Goal: Information Seeking & Learning: Find specific fact

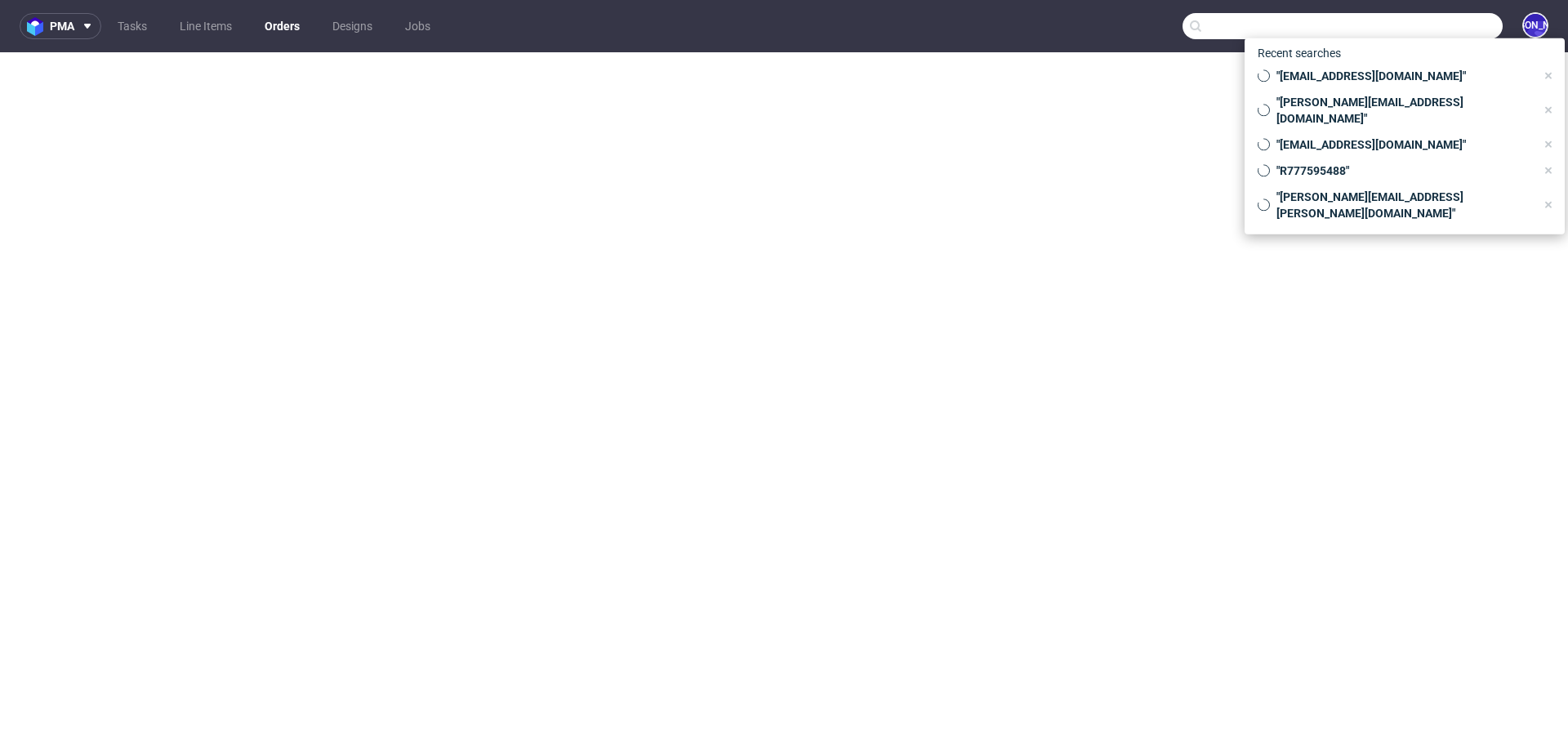
click at [1439, 26] on input "text" at bounding box center [1342, 26] width 320 height 26
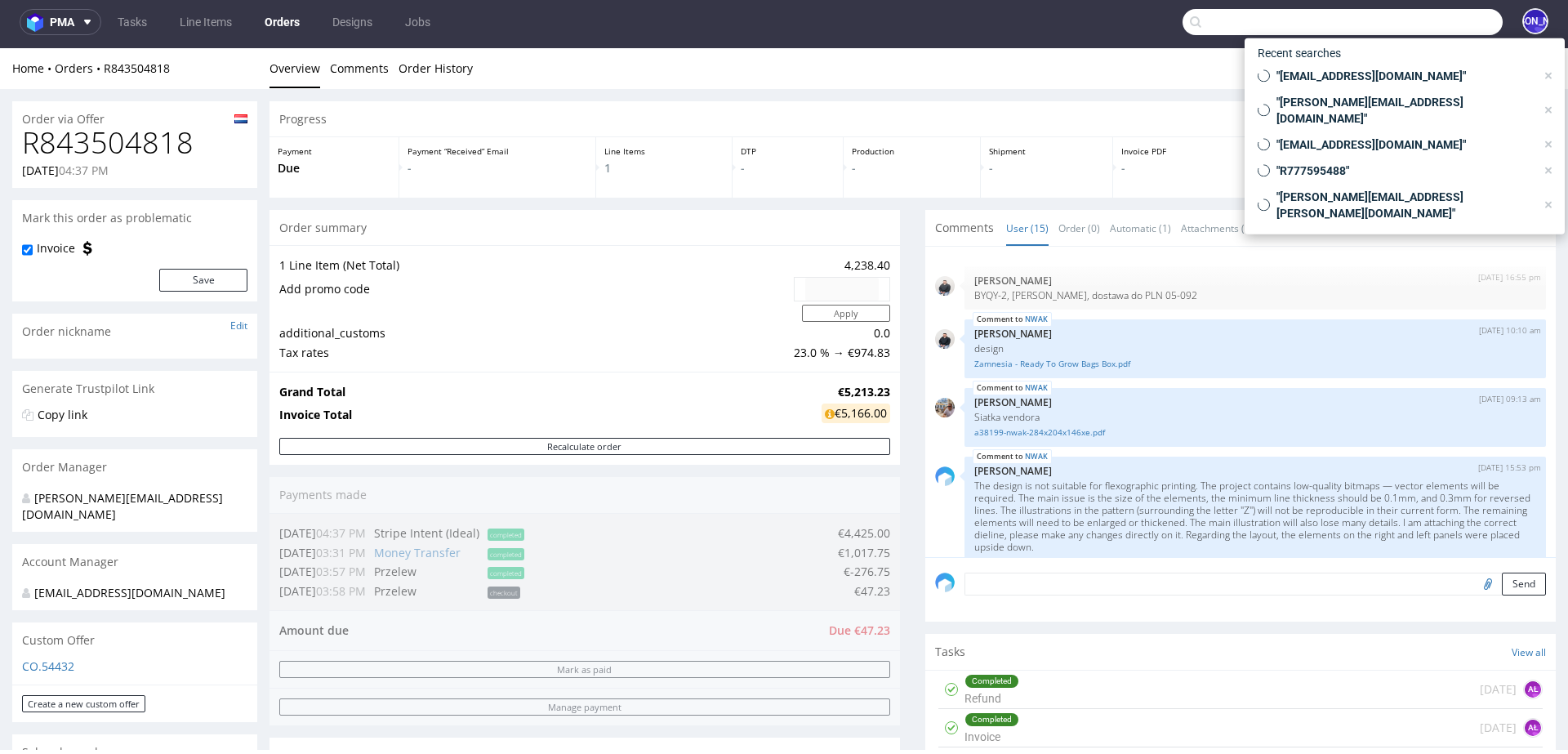
scroll to position [835, 0]
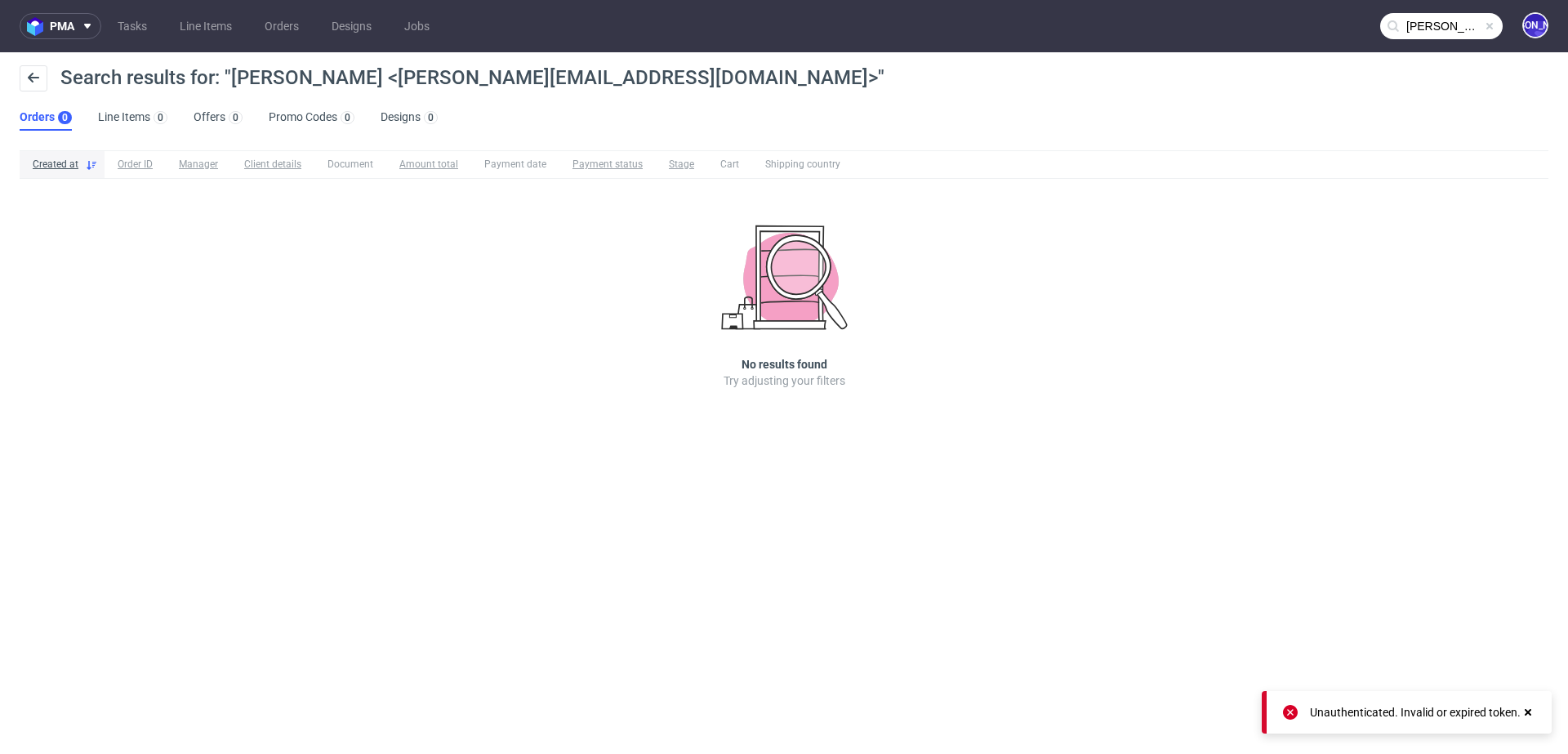
click at [1439, 26] on input "Sophy Smith <sophy@giftpoint.co.uk>" at bounding box center [1440, 26] width 122 height 26
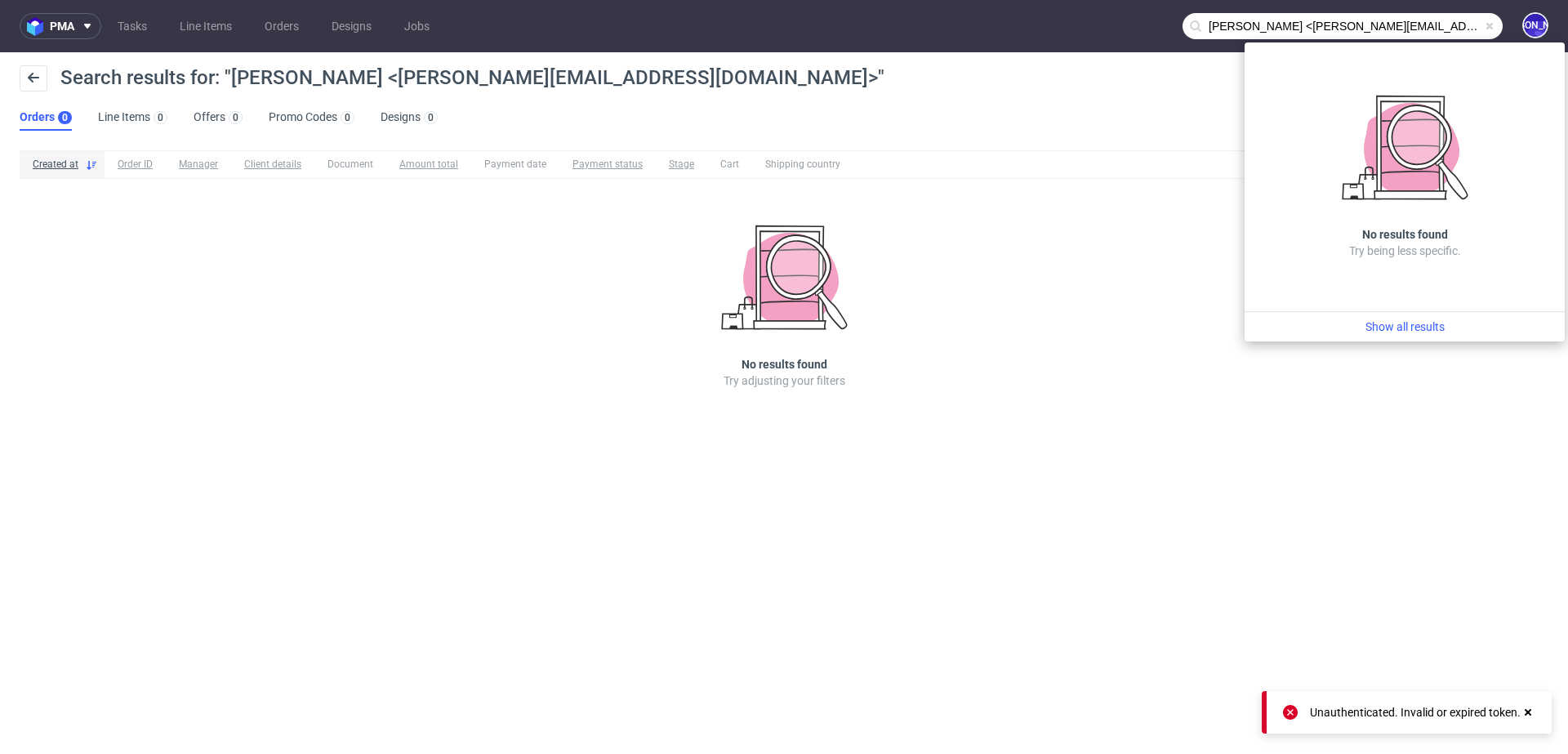
click at [1428, 22] on input "Sophy Smith <sophy@giftpoint.co.uk>" at bounding box center [1342, 26] width 320 height 26
drag, startPoint x: 1286, startPoint y: 25, endPoint x: 1141, endPoint y: 28, distance: 145.0
click at [1141, 28] on nav "pma Tasks Line Items Orders Designs Jobs Sophy Smith <sophy@giftpoint.co.uk JO" at bounding box center [784, 26] width 1568 height 53
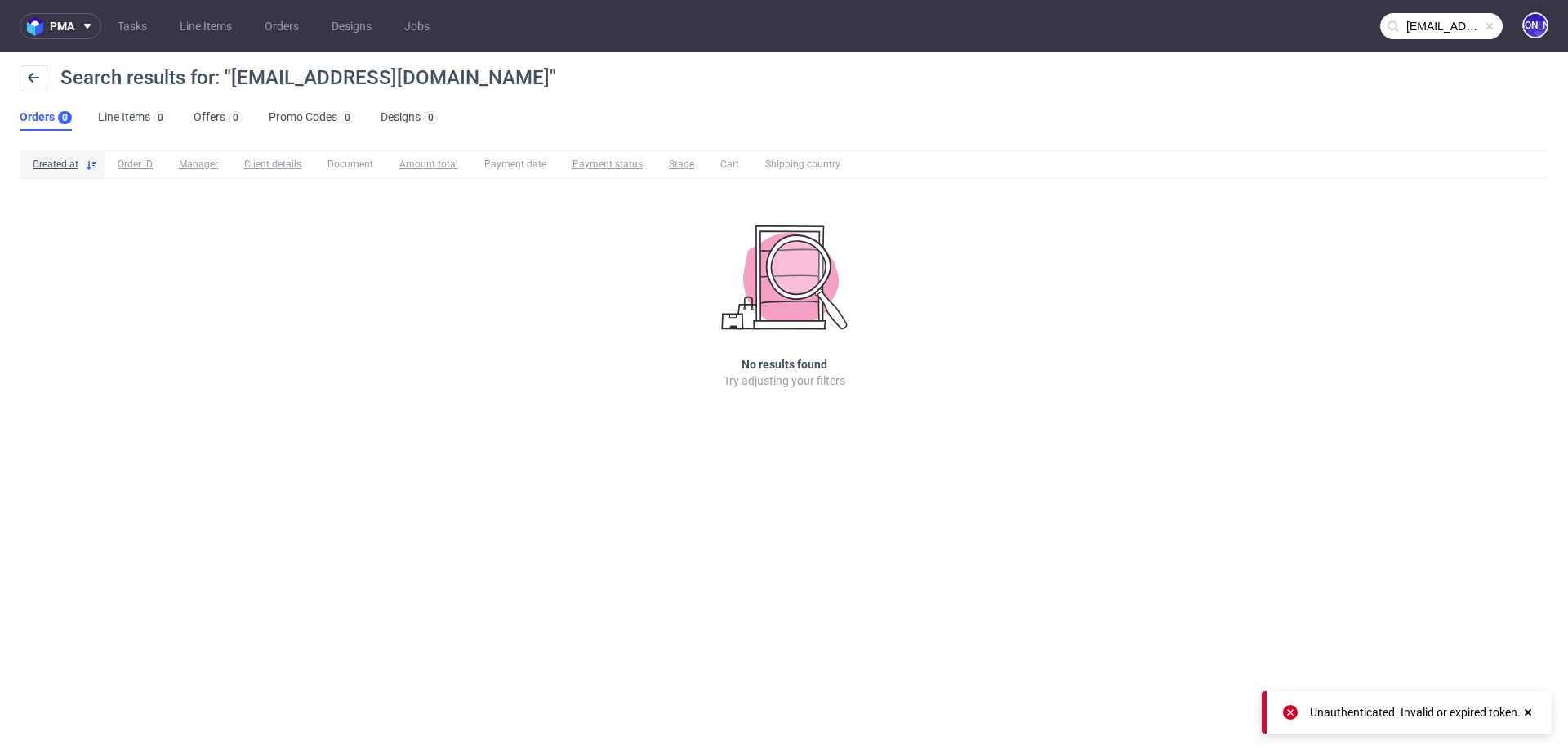
click at [1410, 29] on input "ophy@giftpoint.co.uk" at bounding box center [1440, 26] width 122 height 26
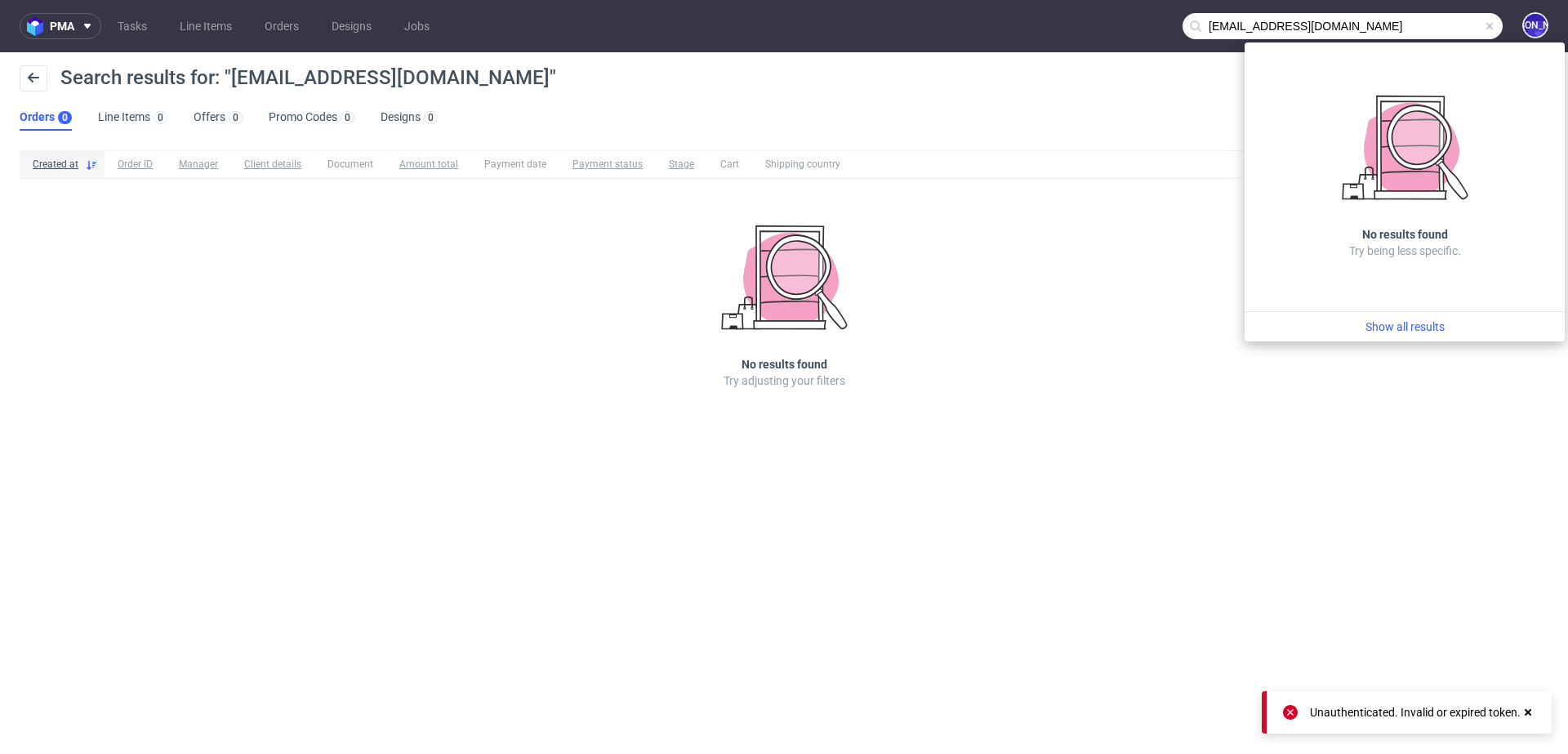
click at [1207, 24] on input "ophy@giftpoint.co.uk" at bounding box center [1342, 26] width 320 height 26
click at [1226, 25] on input "sophy@giftpoint.co.uk" at bounding box center [1342, 26] width 320 height 26
type input "@giftpoint.co.uk"
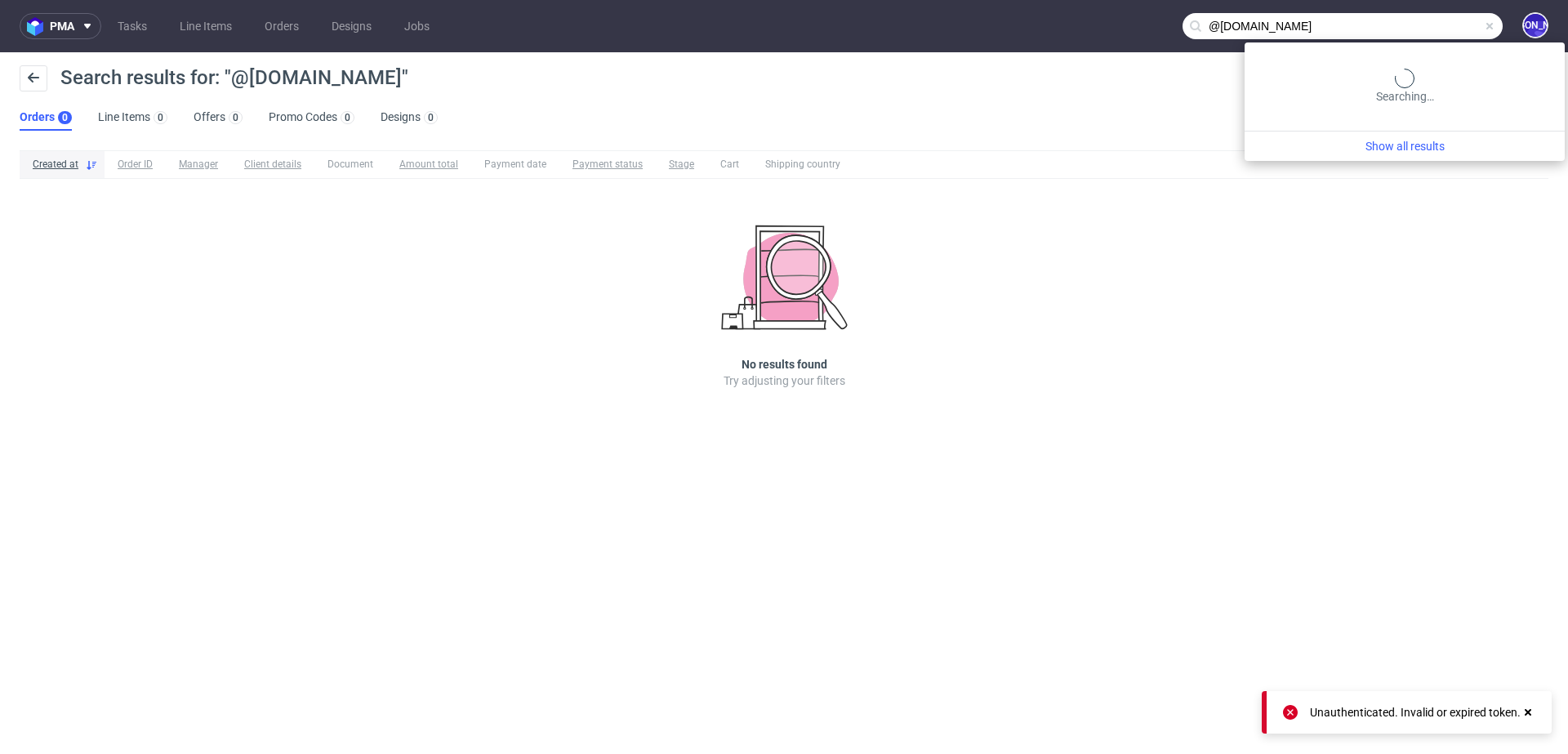
click at [1409, 25] on input "@giftpoint.co.uk" at bounding box center [1342, 26] width 320 height 26
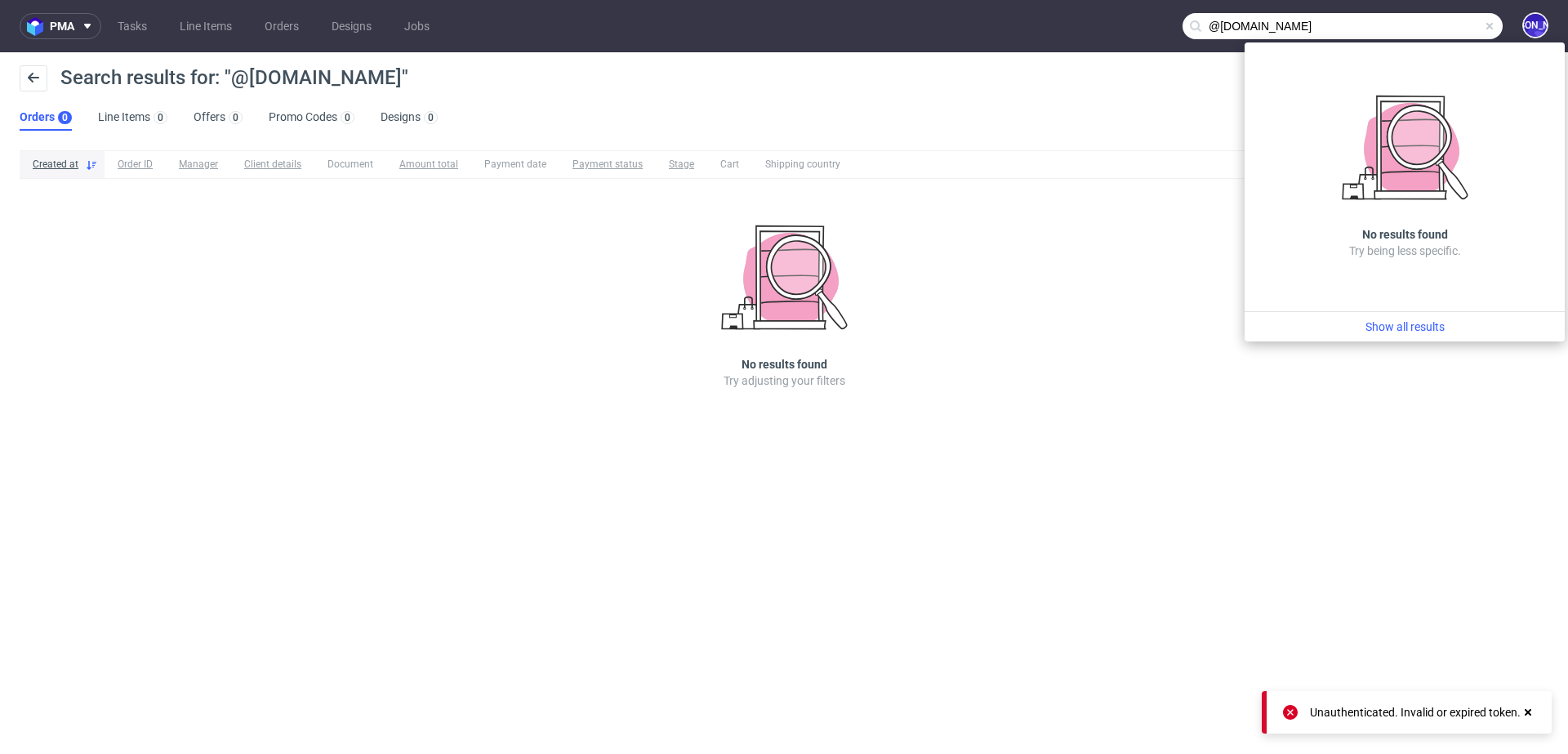
click at [1409, 25] on input "@giftpoint.co.uk" at bounding box center [1342, 26] width 320 height 26
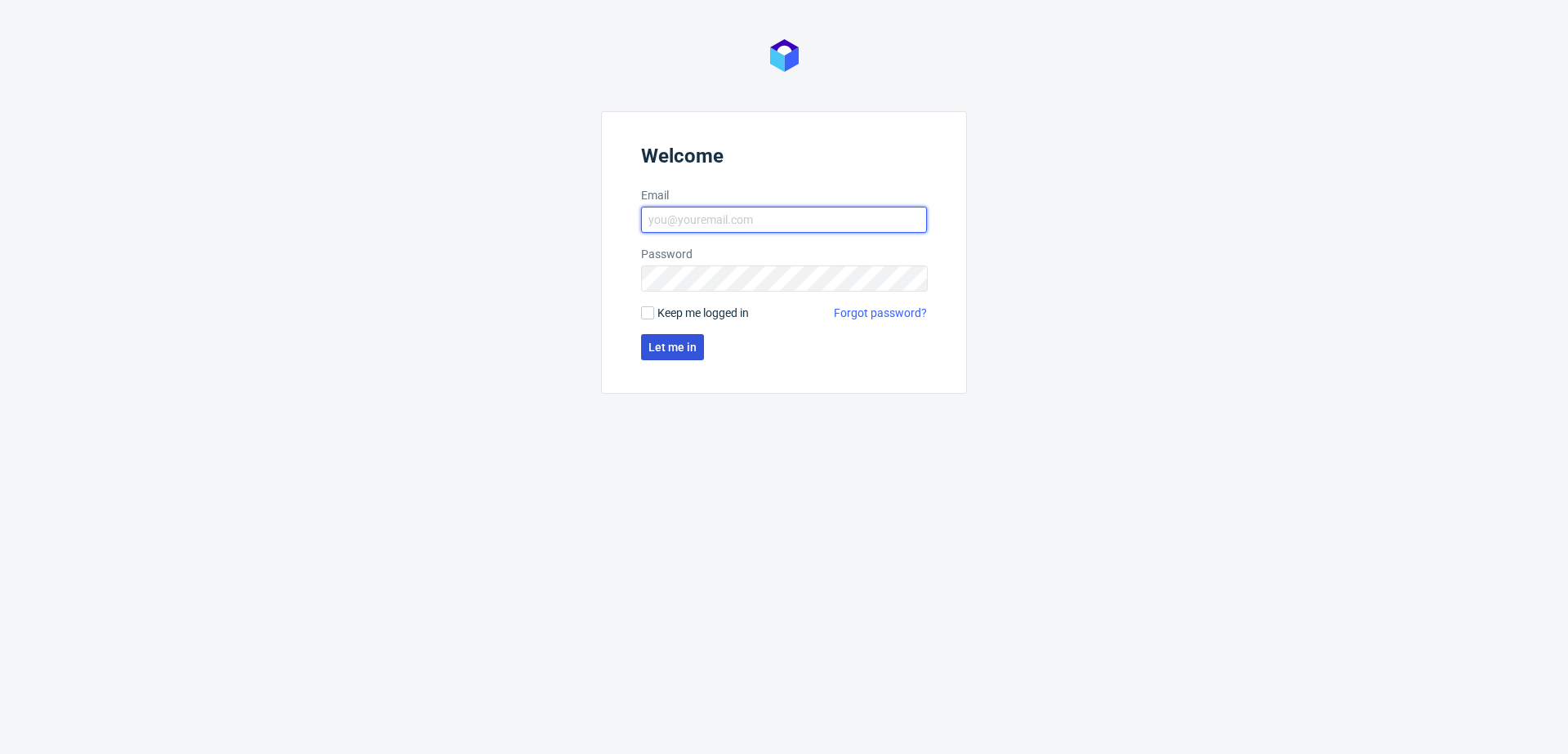
type input "[EMAIL_ADDRESS][DOMAIN_NAME]"
click at [675, 342] on span "Let me in" at bounding box center [672, 347] width 48 height 12
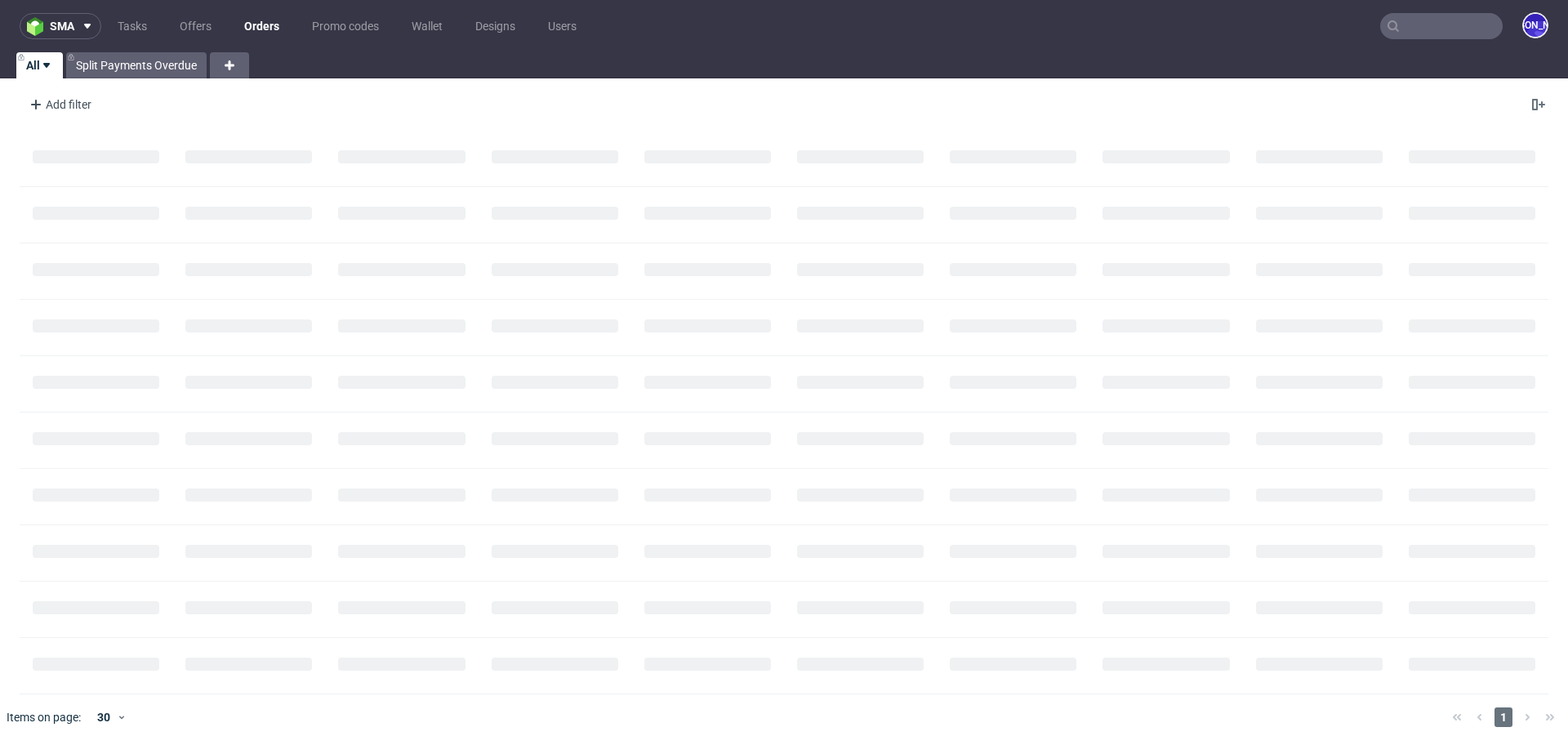
click at [1465, 30] on input "text" at bounding box center [1440, 26] width 122 height 26
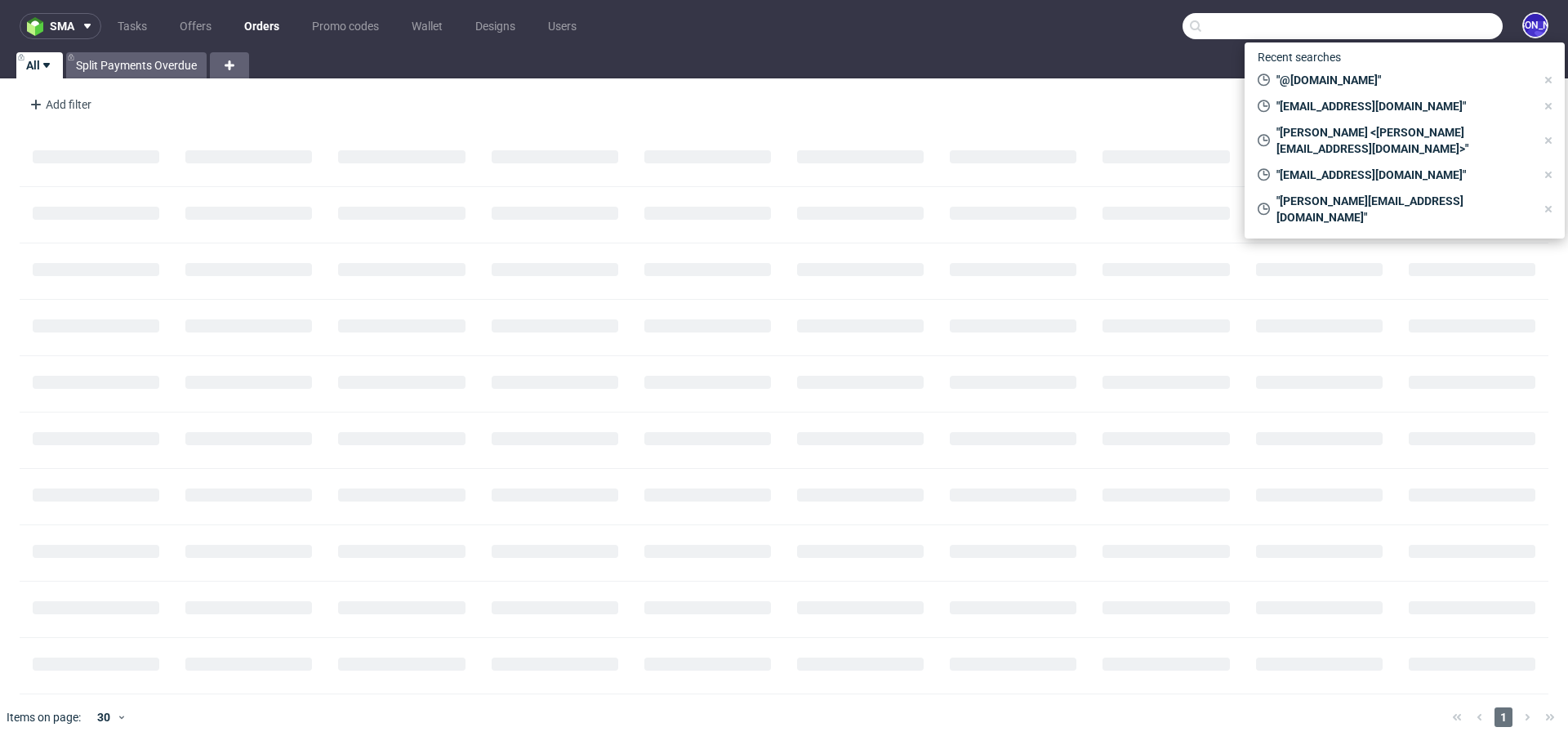
paste input "Sophy Smith <sophy@giftpoint.co.uk>"
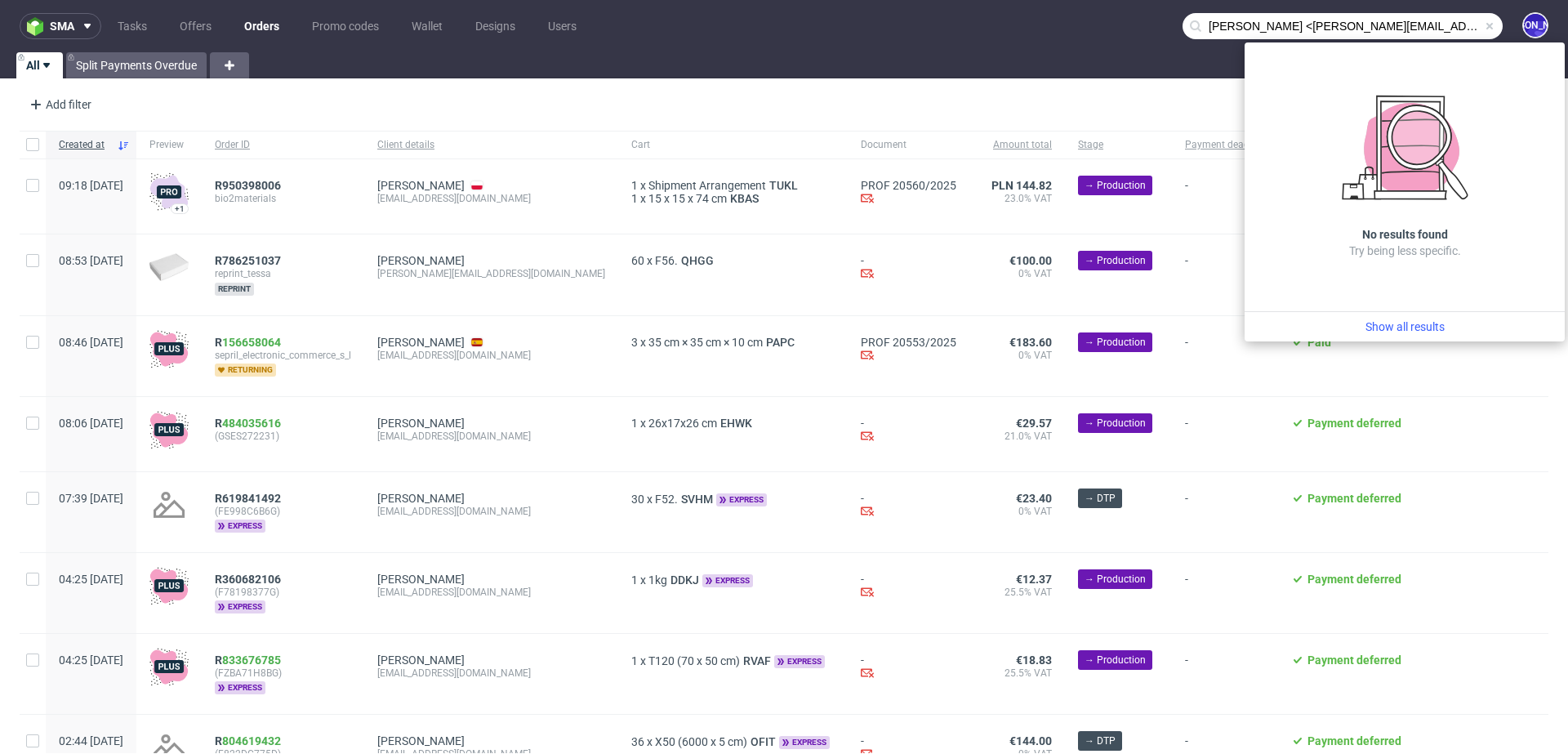
drag, startPoint x: 1265, startPoint y: 26, endPoint x: 1043, endPoint y: 25, distance: 222.0
click at [1043, 25] on nav "sma Tasks Offers Orders Promo codes Wallet Designs Users Sophy Smith <sophy@gif…" at bounding box center [784, 26] width 1568 height 53
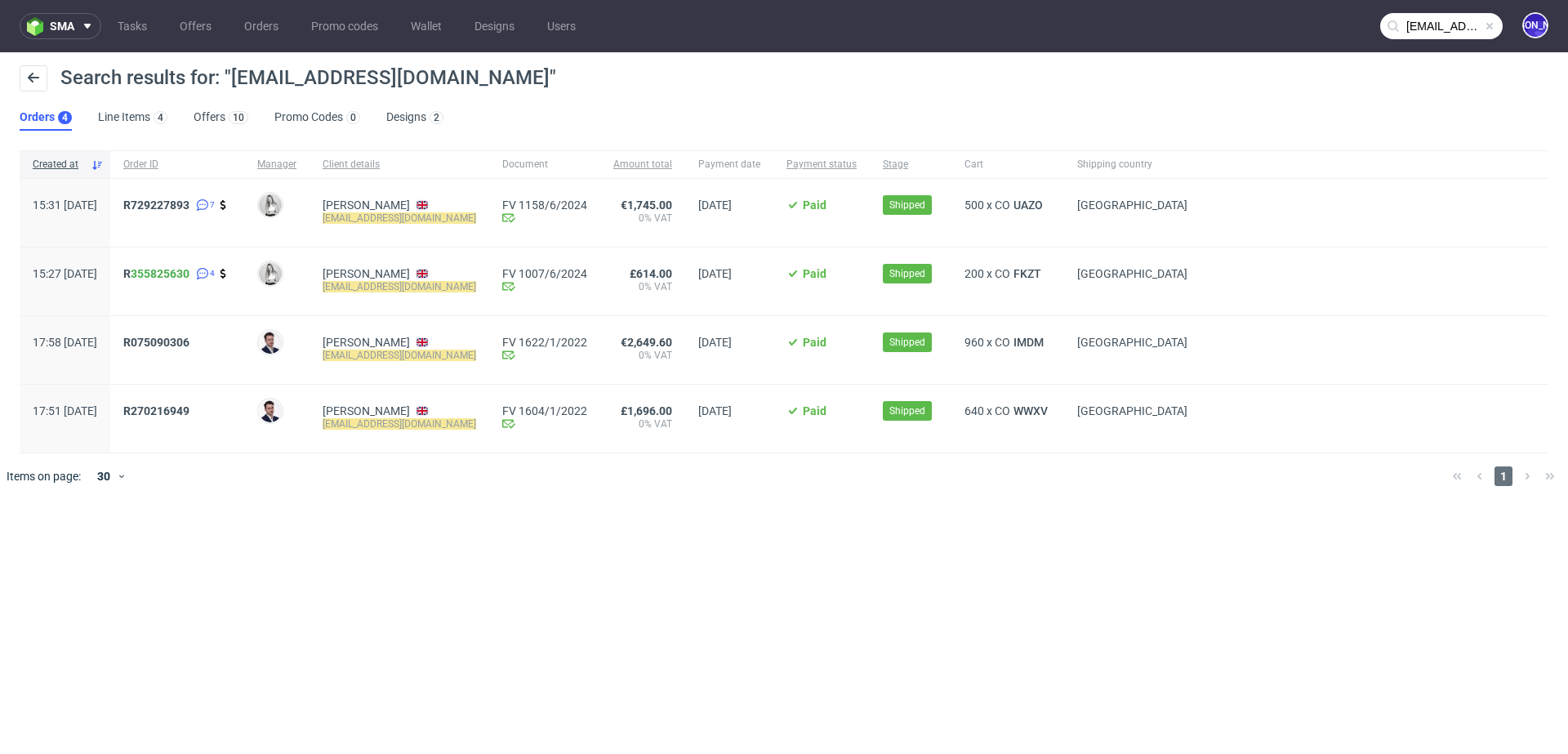
click at [1450, 9] on nav "sma Tasks Offers Orders Promo codes Wallet Designs Users sophy@giftpoint.co.uk …" at bounding box center [784, 26] width 1568 height 53
click at [1437, 24] on input "sophy@giftpoint.co.uk" at bounding box center [1440, 26] width 122 height 26
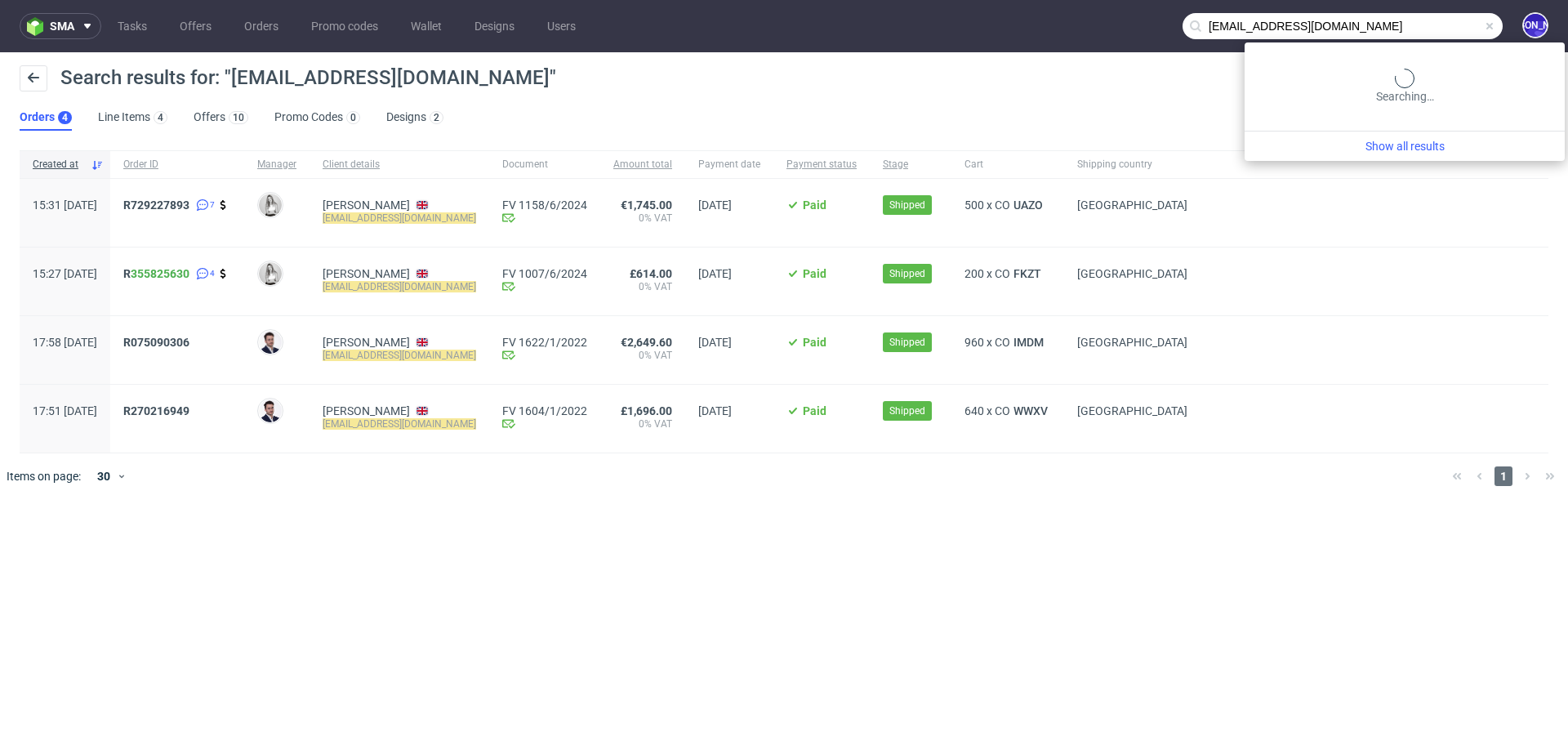
click at [1437, 24] on input "sophy@giftpoint.co.uk" at bounding box center [1342, 26] width 320 height 26
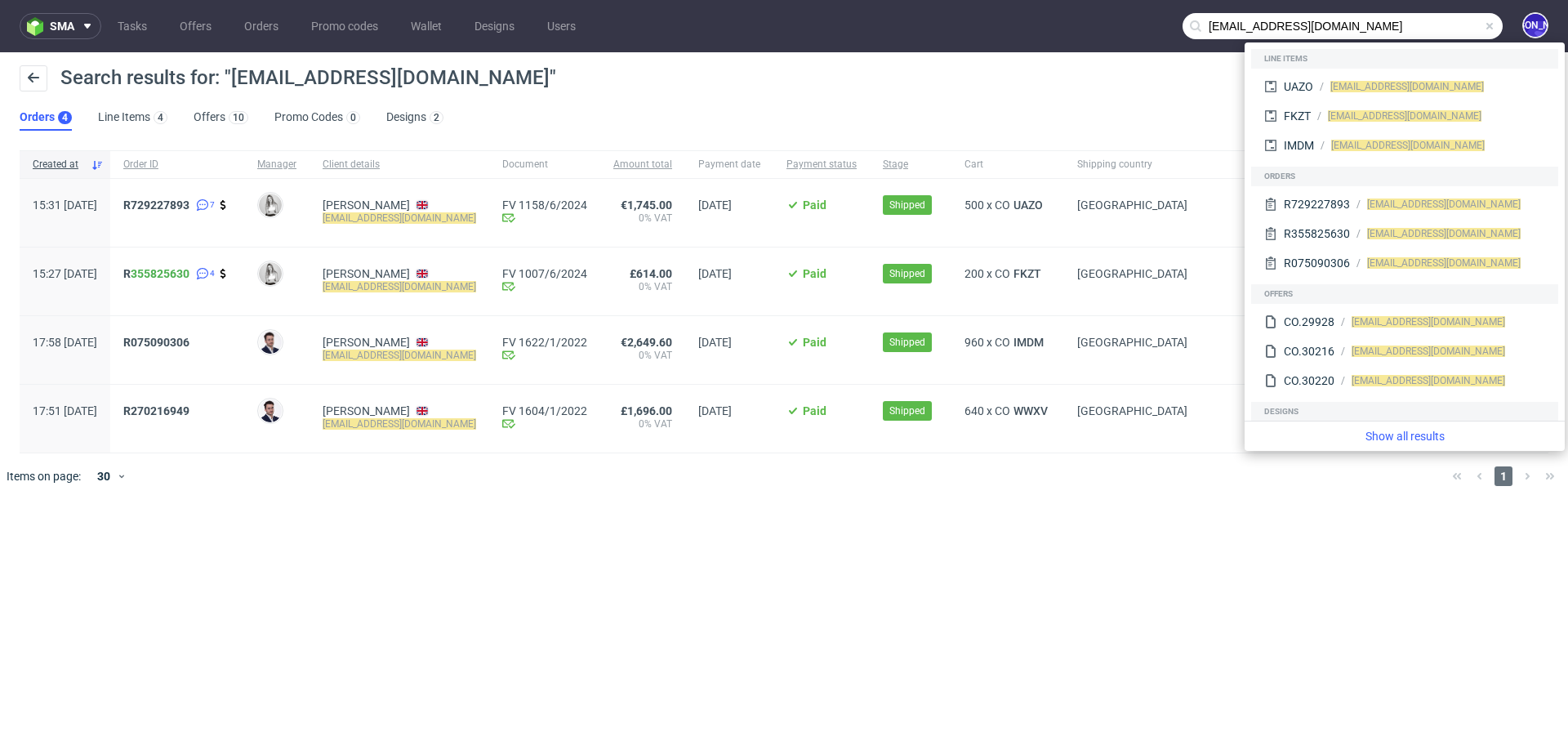
paste input "Maria.Martone"
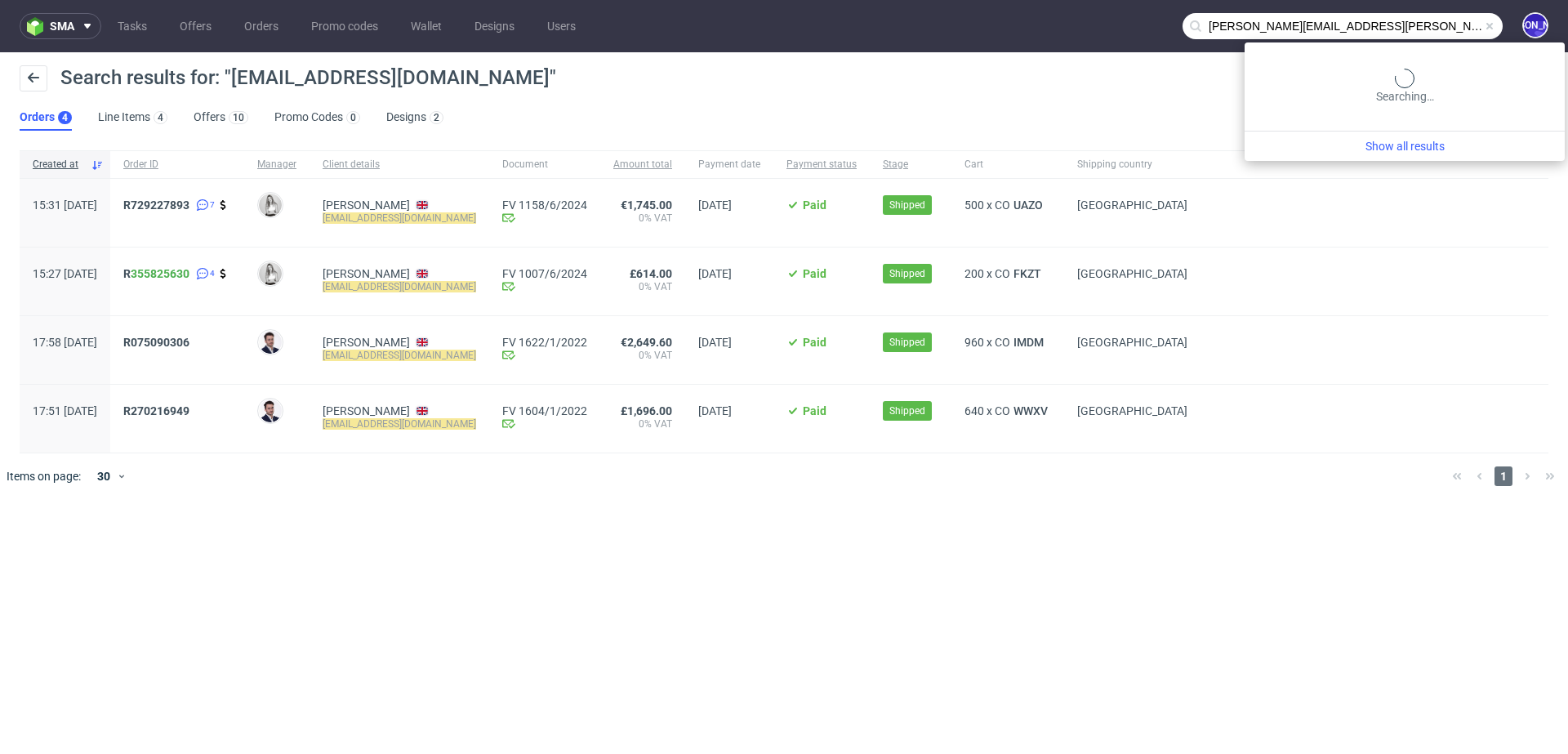
type input "[PERSON_NAME][EMAIL_ADDRESS][PERSON_NAME][DOMAIN_NAME]"
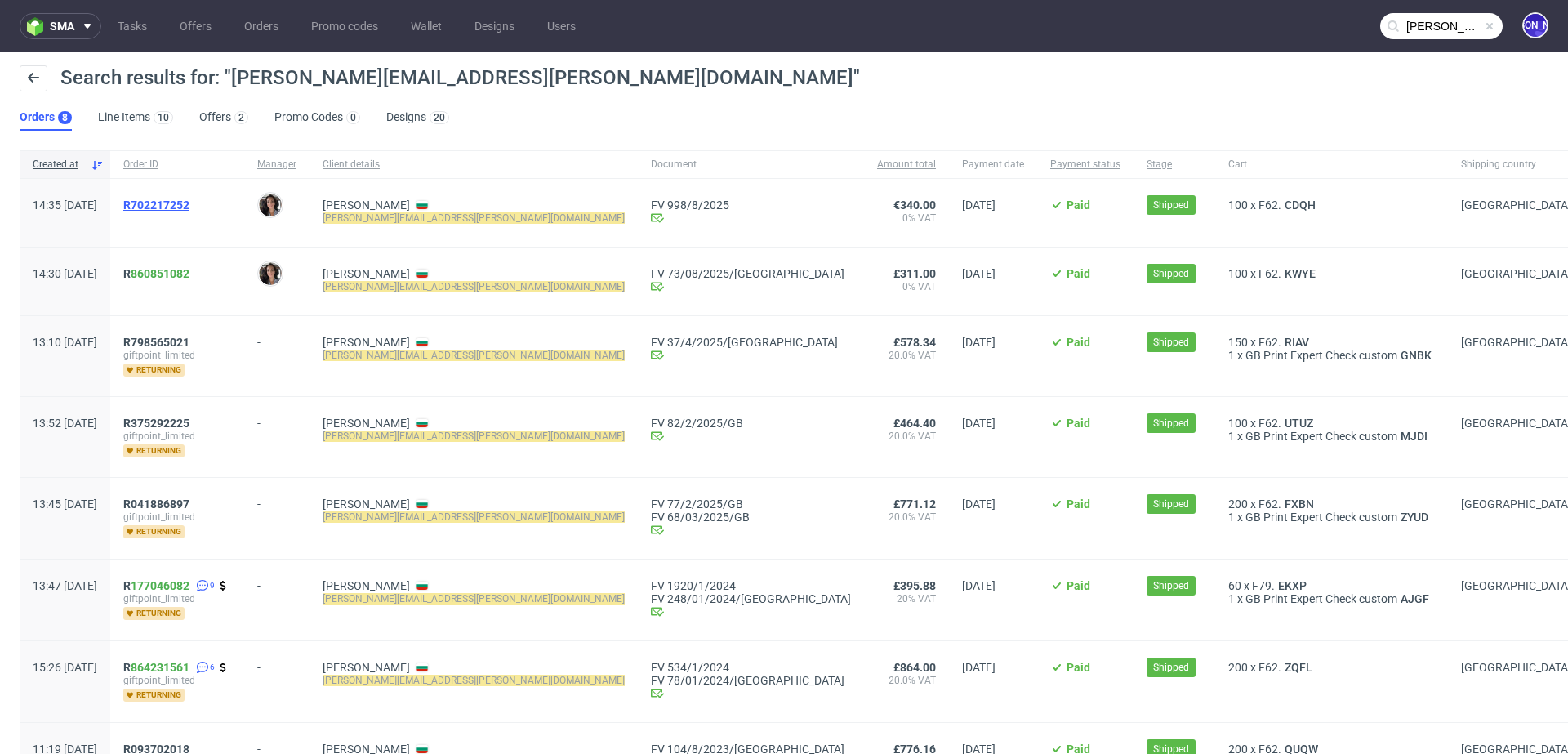
click at [182, 205] on span "R702217252" at bounding box center [156, 205] width 66 height 13
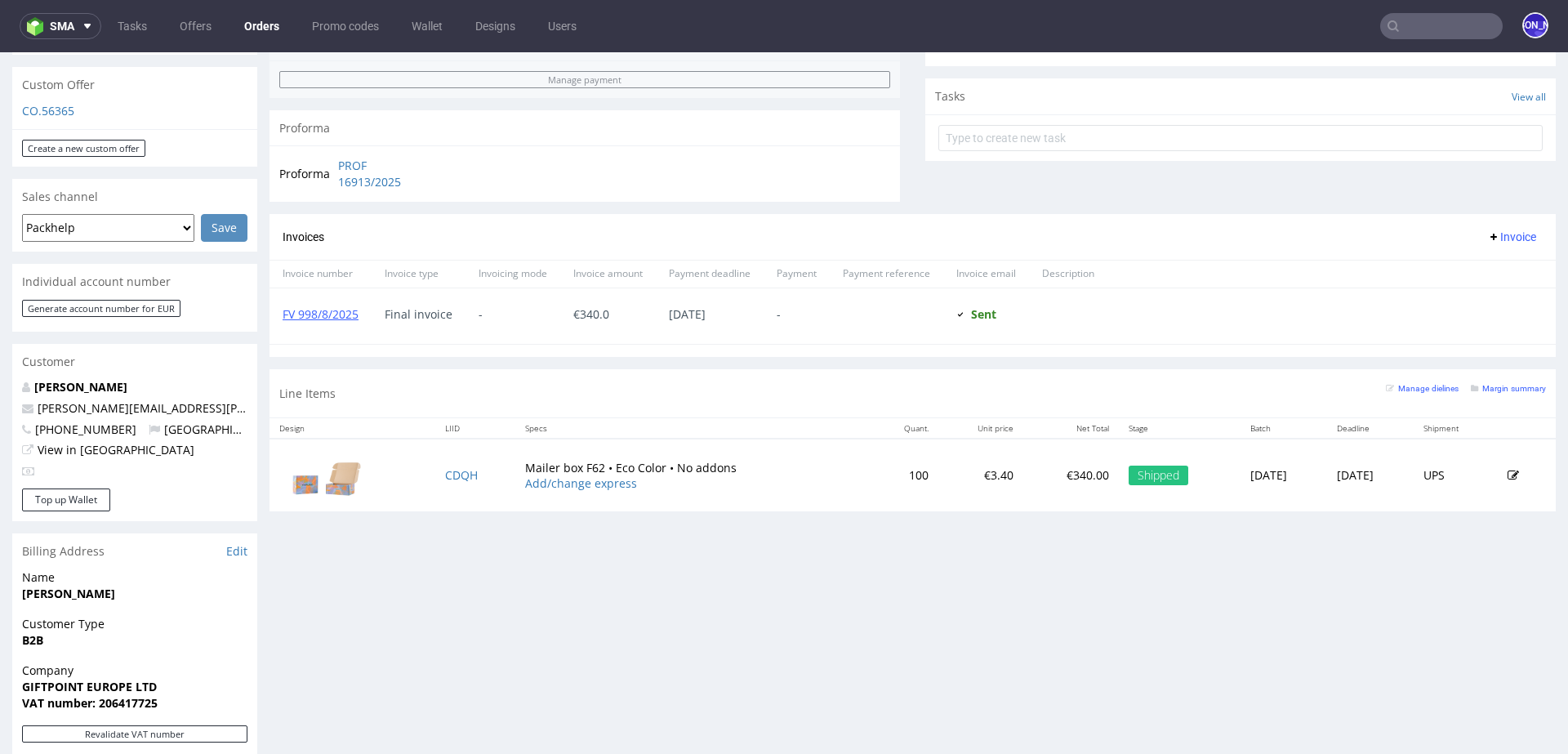
scroll to position [544, 0]
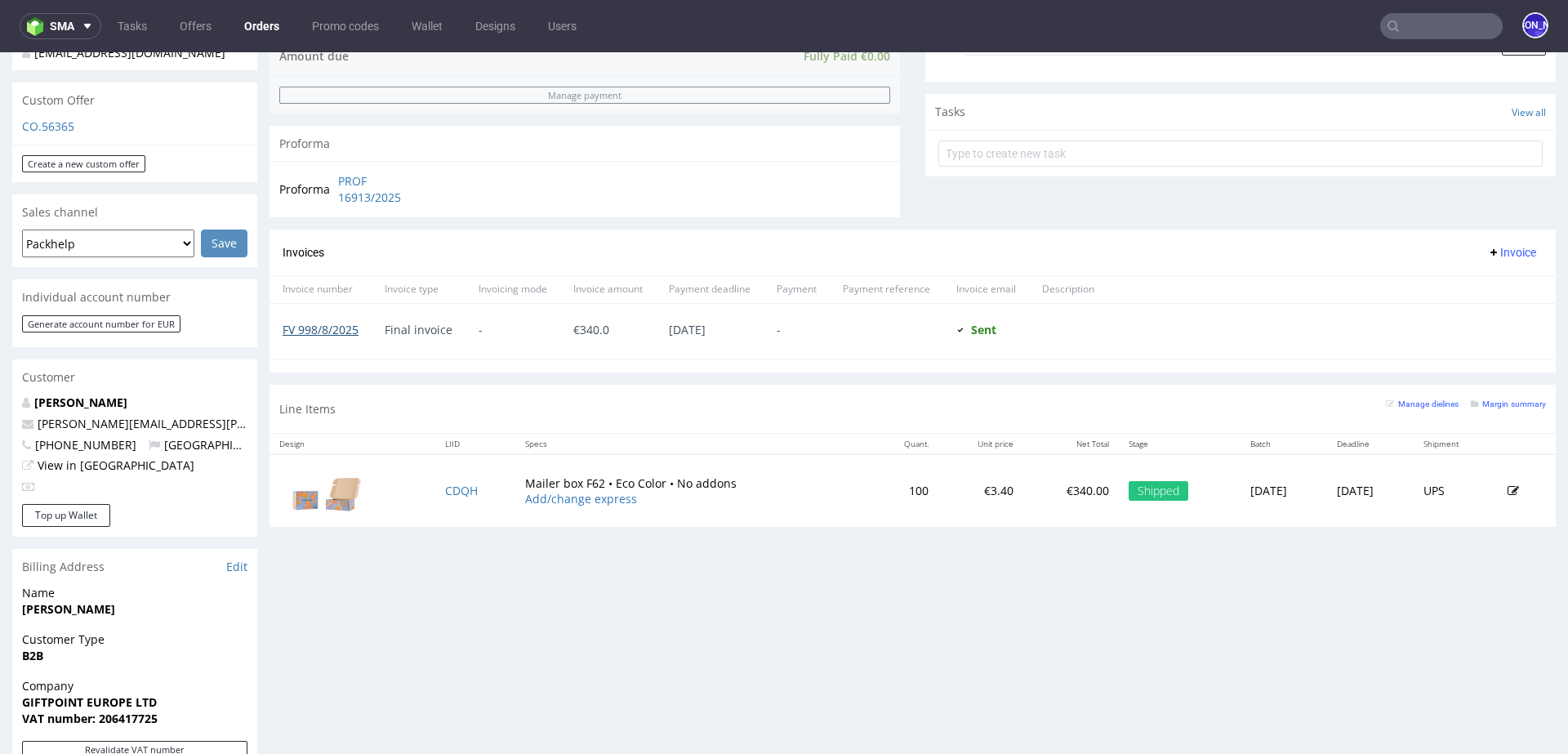
click at [338, 328] on link "FV 998/8/2025" at bounding box center [320, 329] width 76 height 15
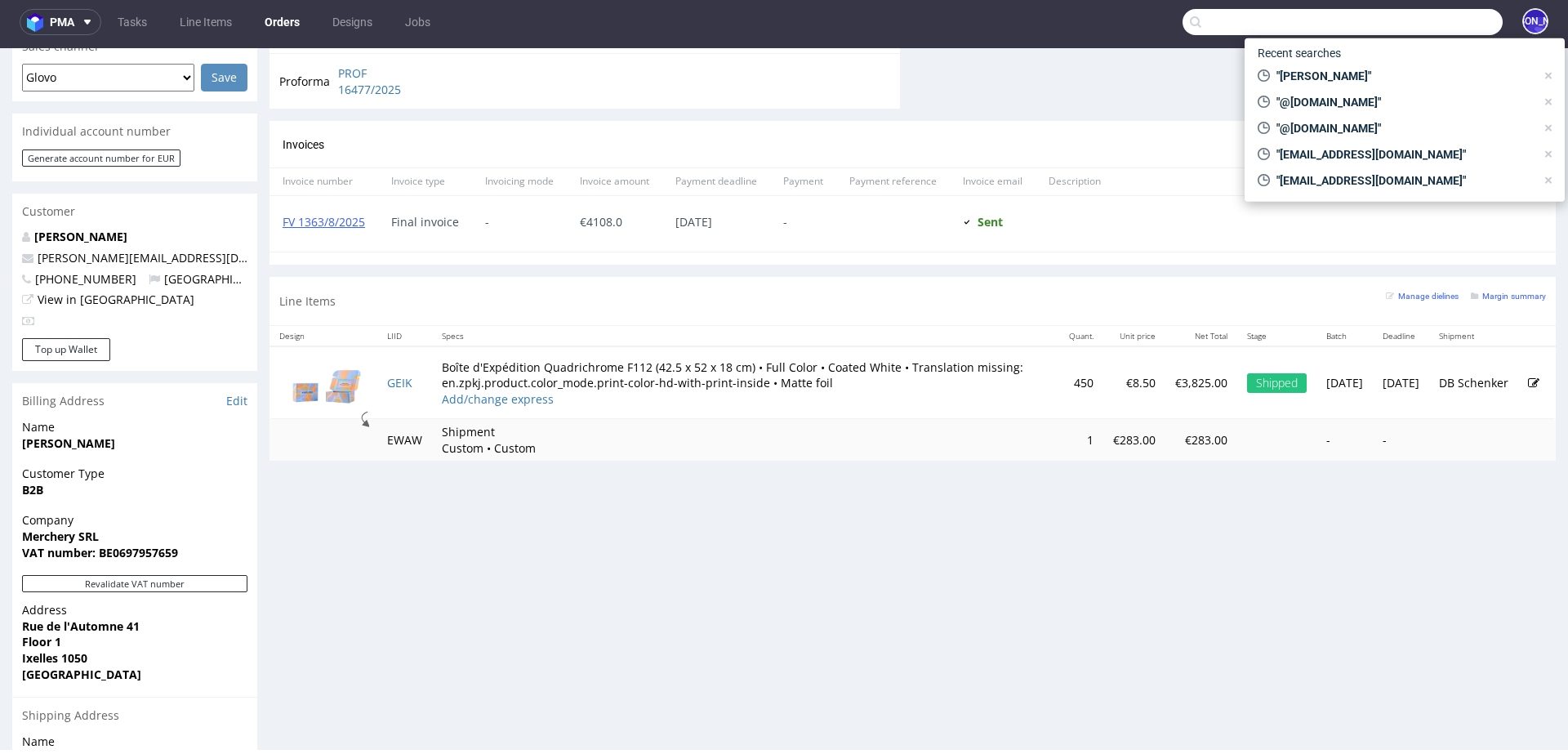
scroll to position [313, 0]
paste input "Maria.Martone@giftpoint.co.uk"
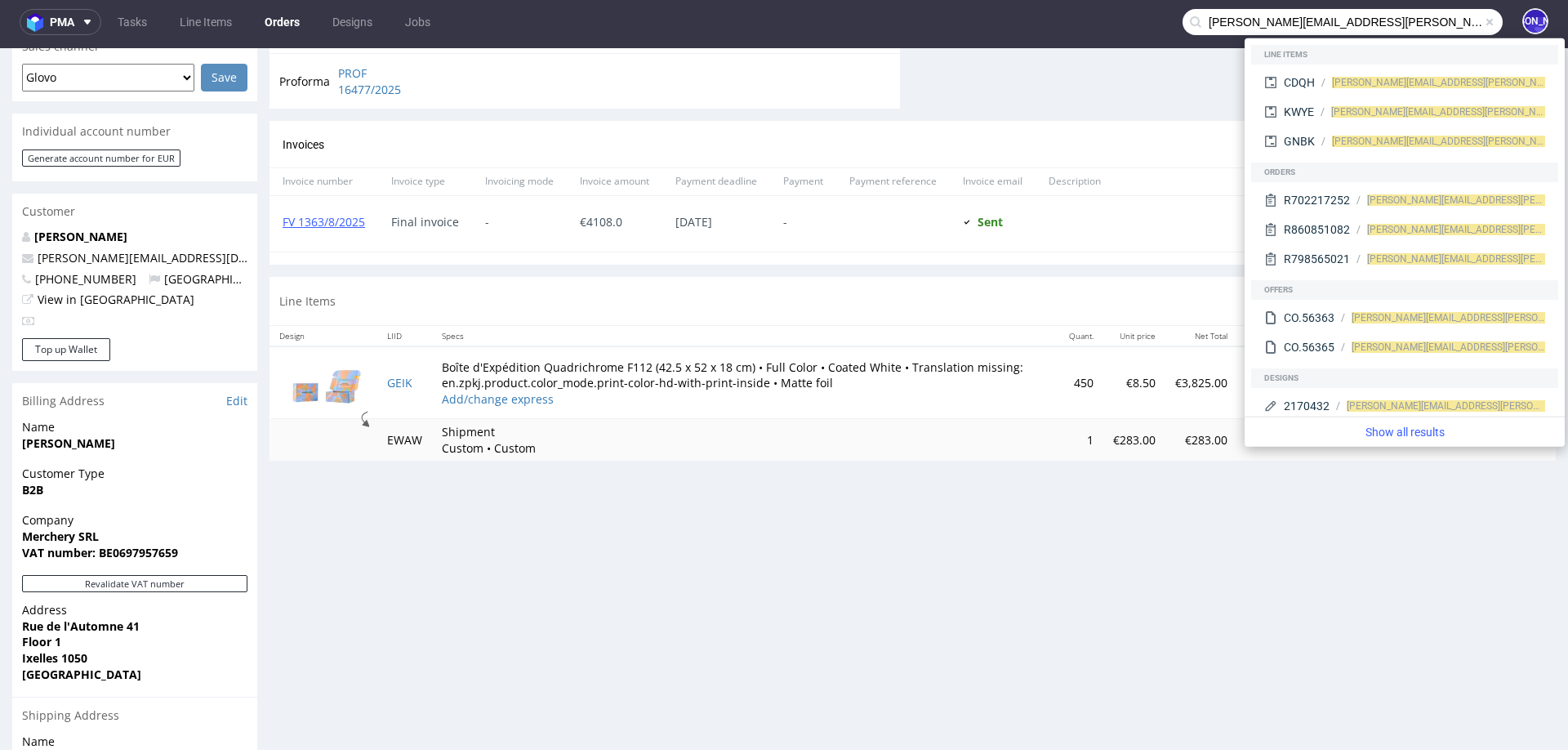
type input "Maria.Martone@giftpoint.co.uk"
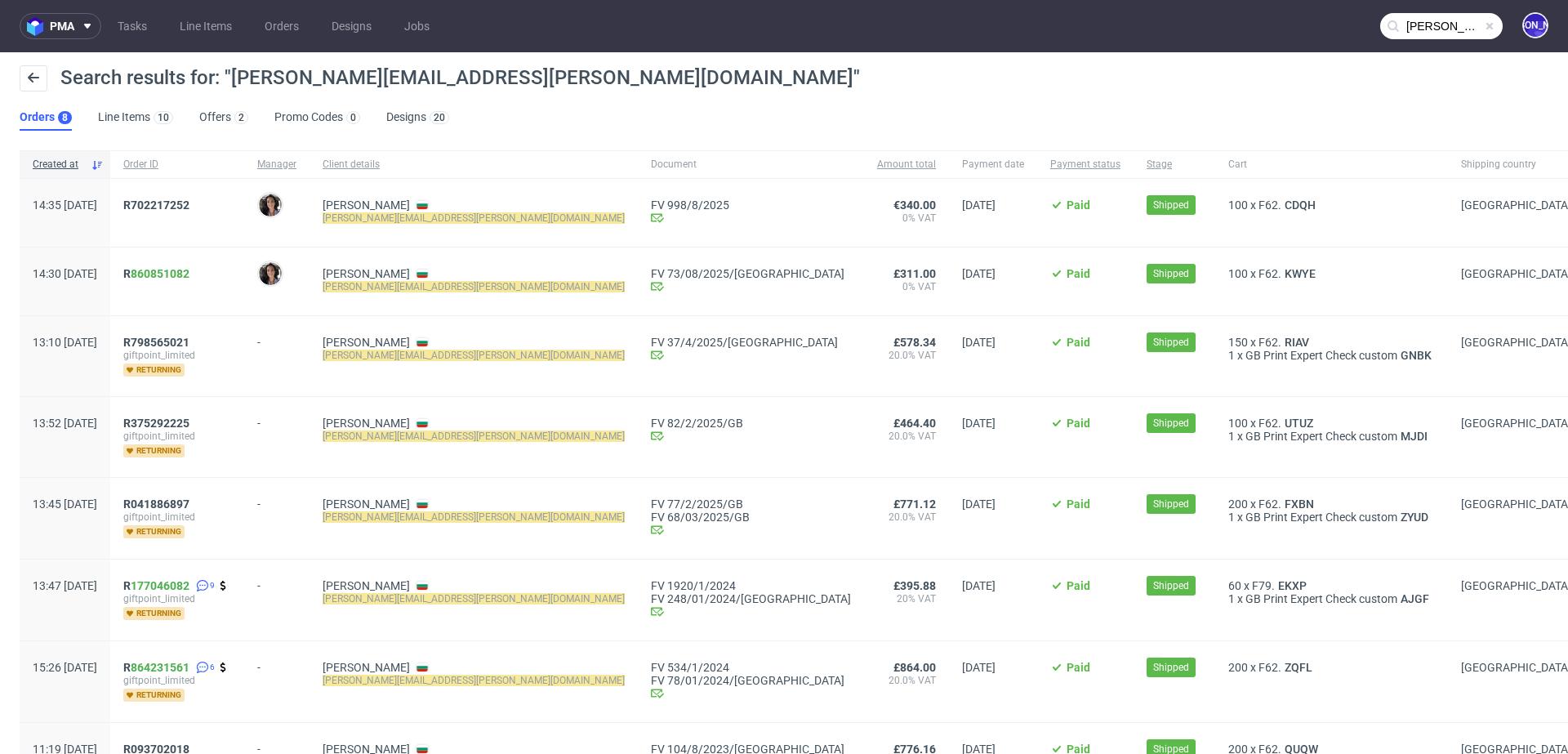
click at [189, 276] on link "860851082" at bounding box center [160, 273] width 59 height 13
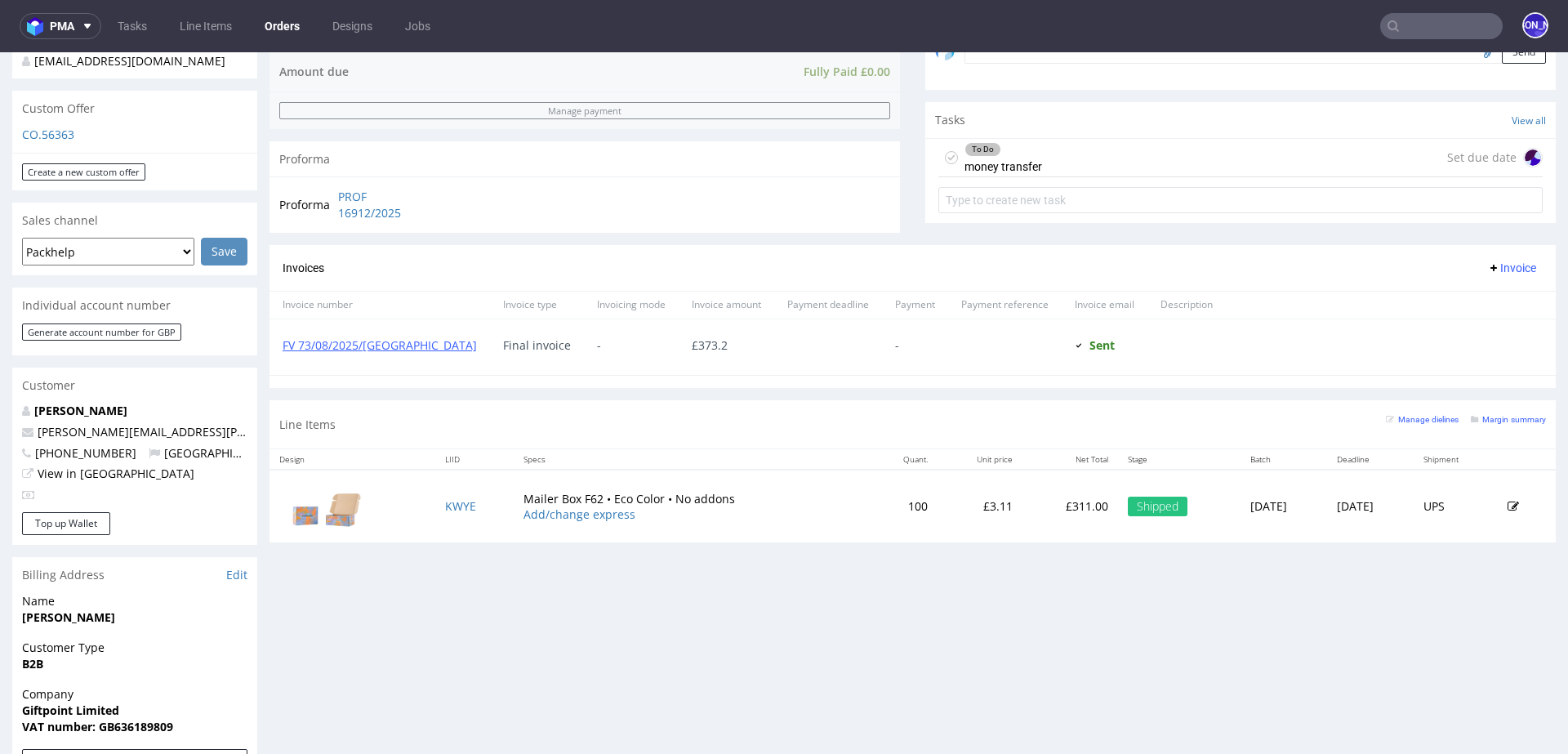
scroll to position [508, 0]
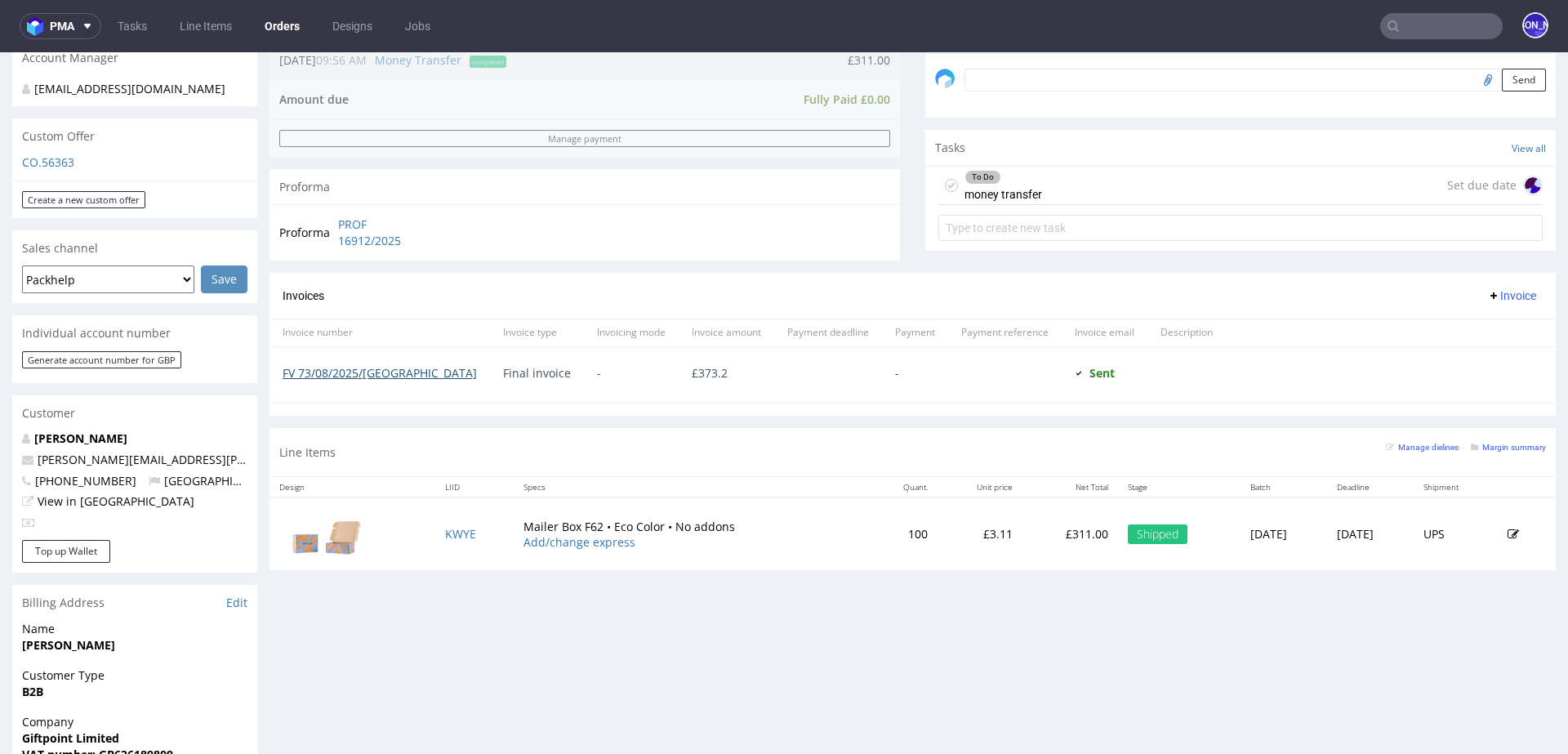
click at [346, 368] on link "FV 73/08/2025/GB" at bounding box center [379, 373] width 195 height 15
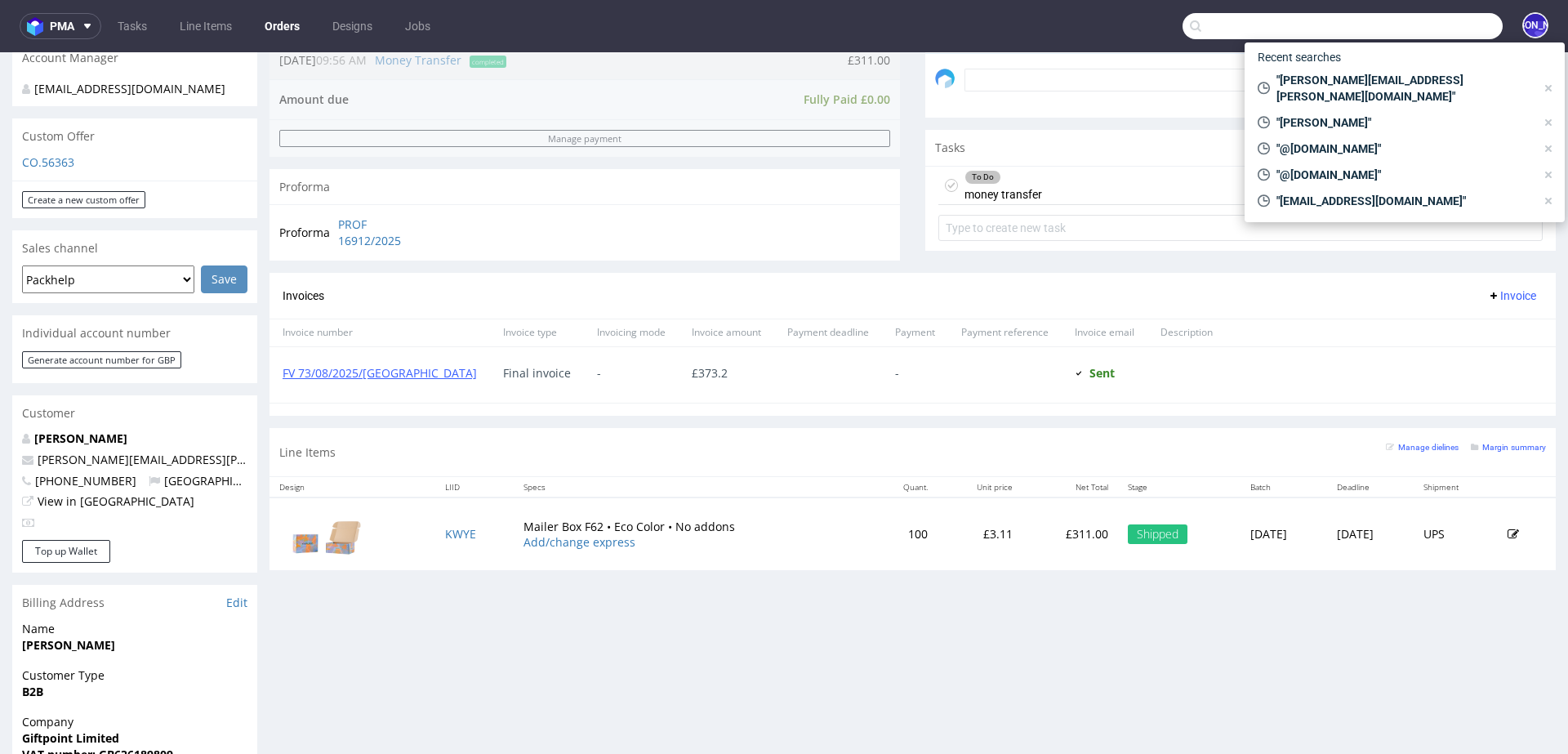
click at [1406, 24] on input "text" at bounding box center [1342, 26] width 320 height 26
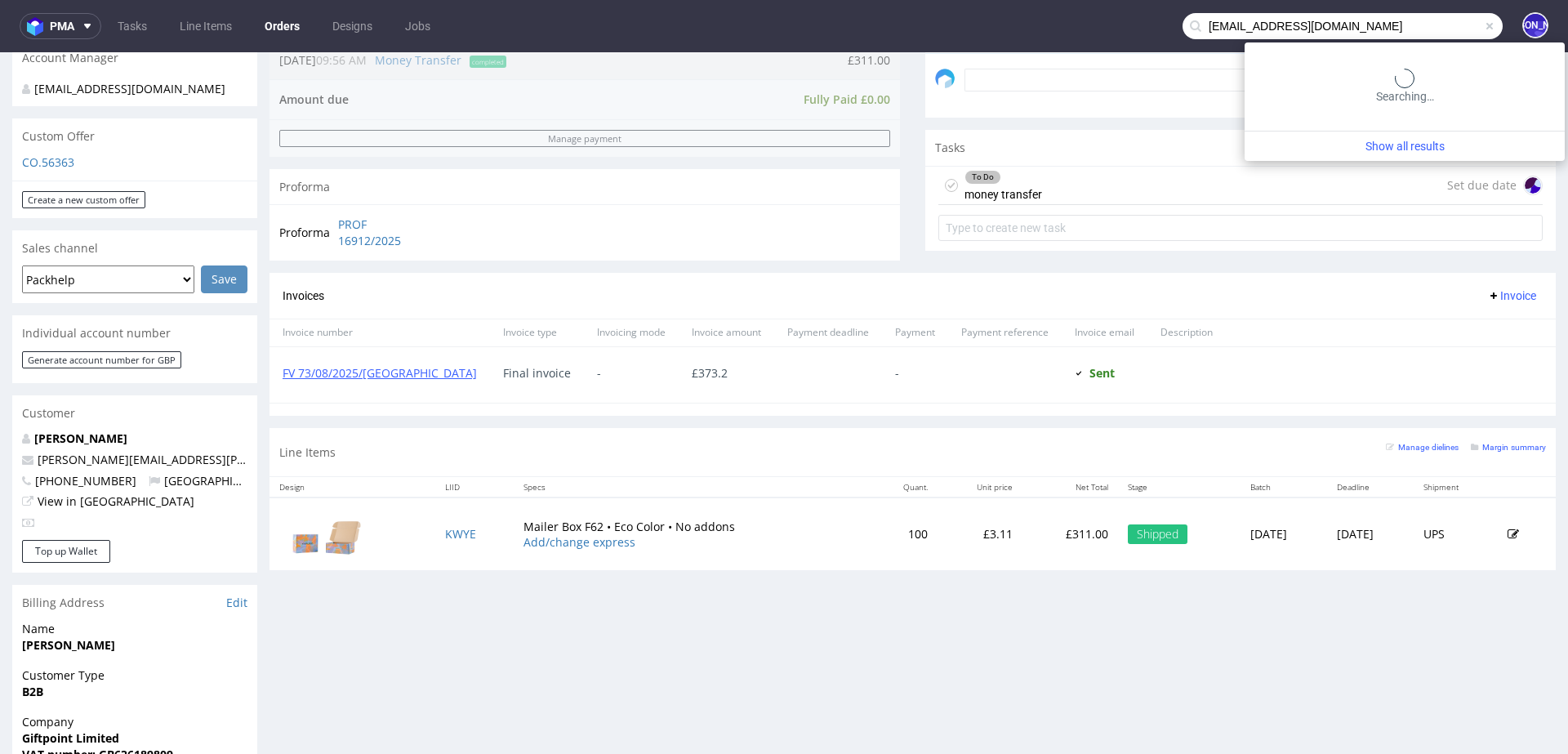
type input "max@bluemarketmedia.co.uk"
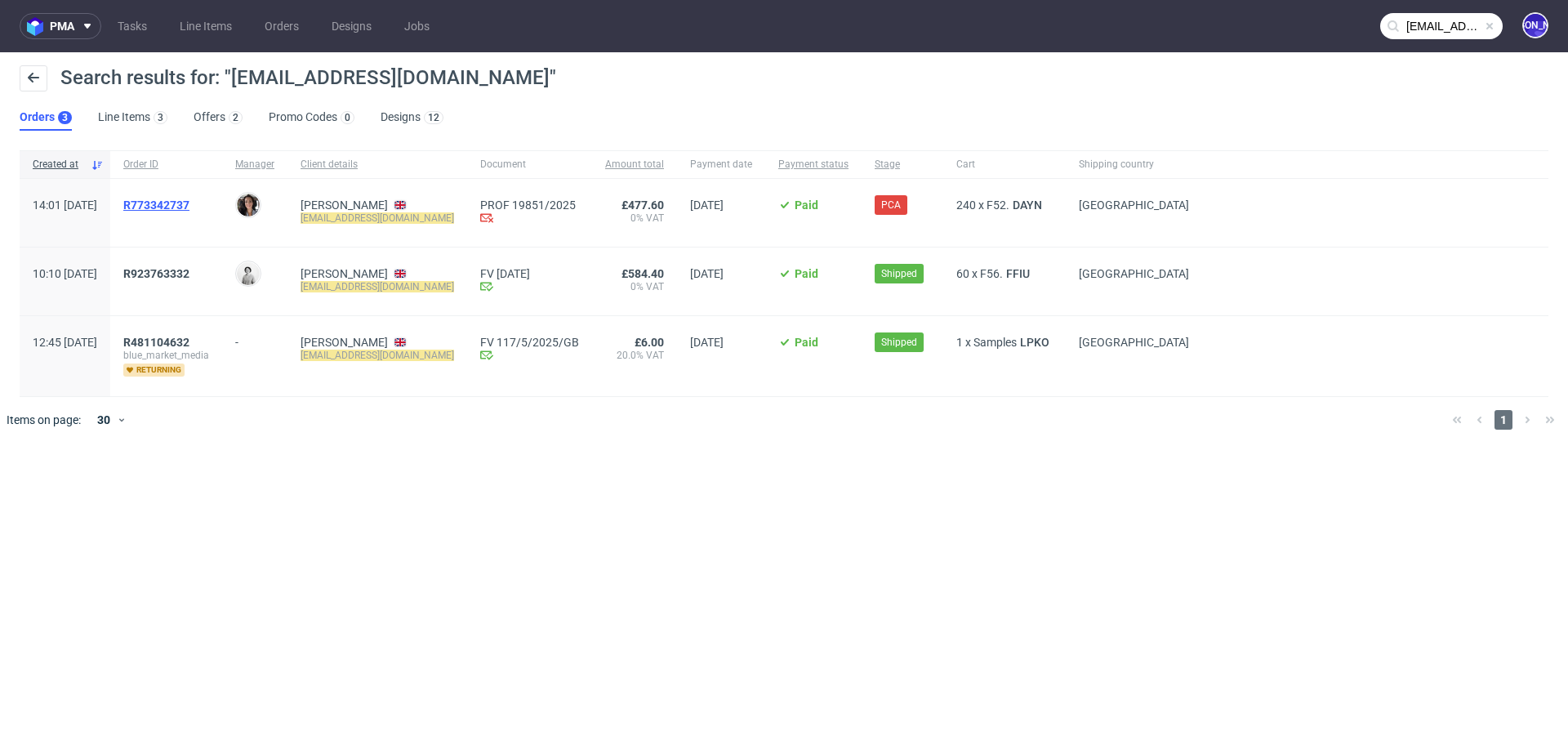
click at [189, 207] on span "R773342737" at bounding box center [156, 205] width 66 height 13
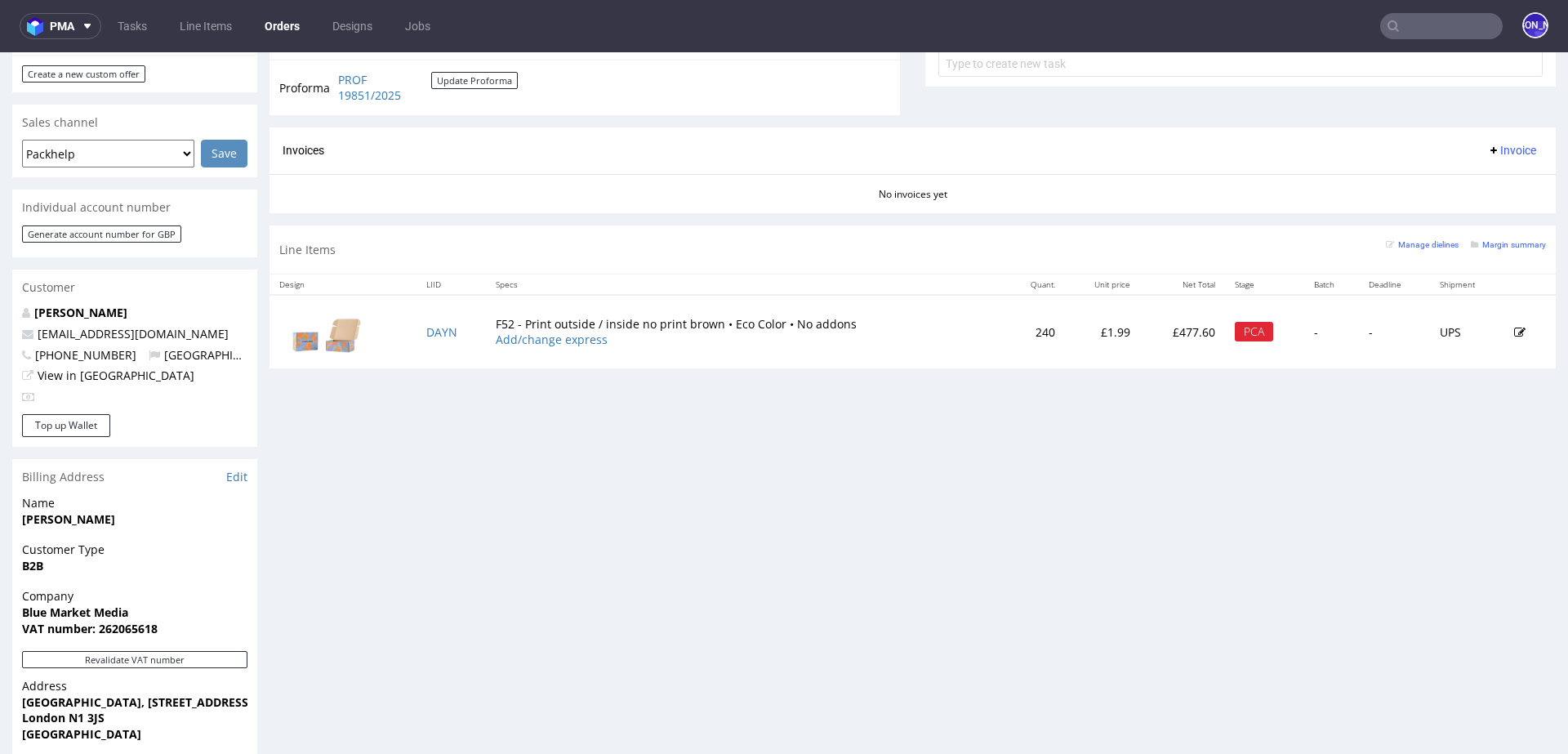
scroll to position [591, 0]
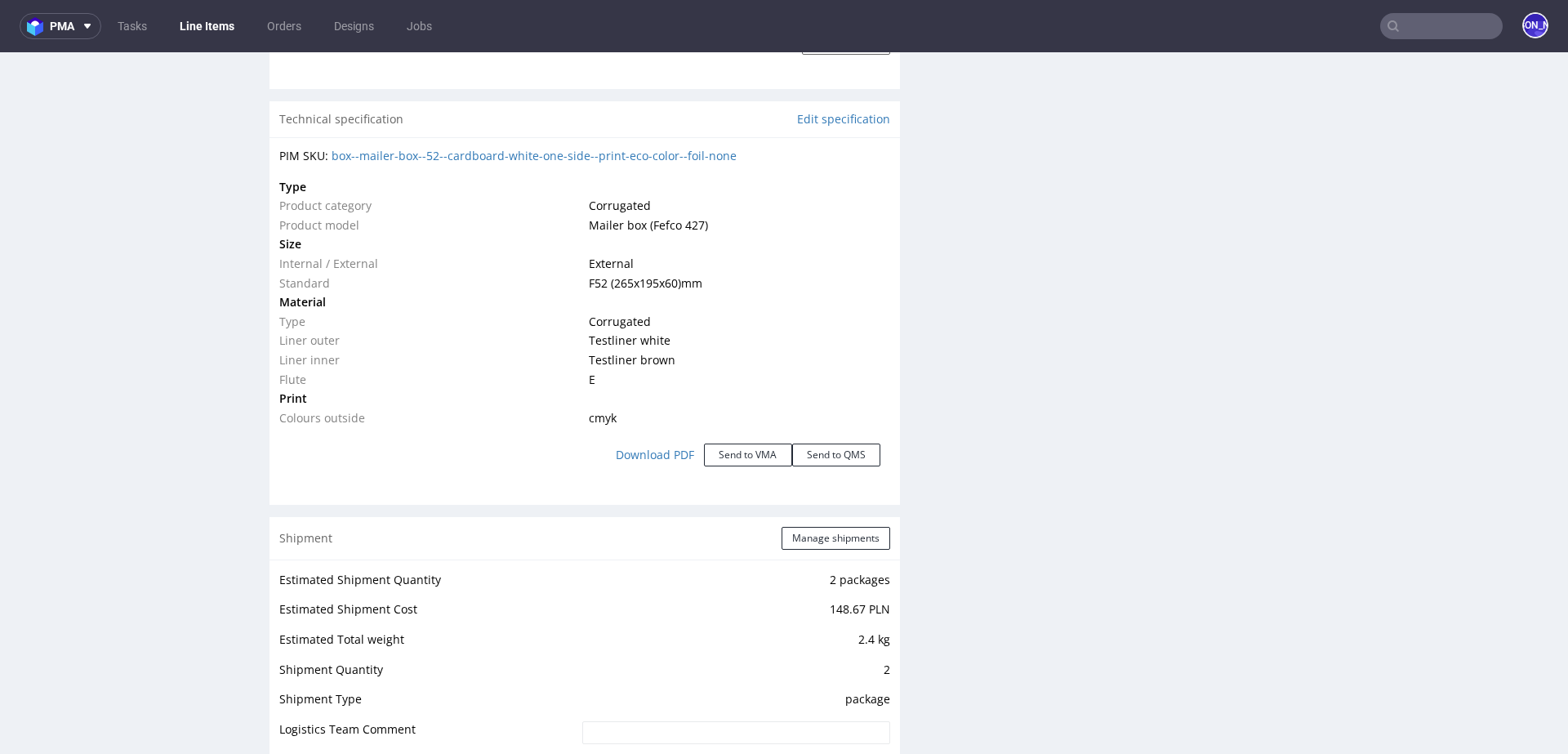
scroll to position [1504, 0]
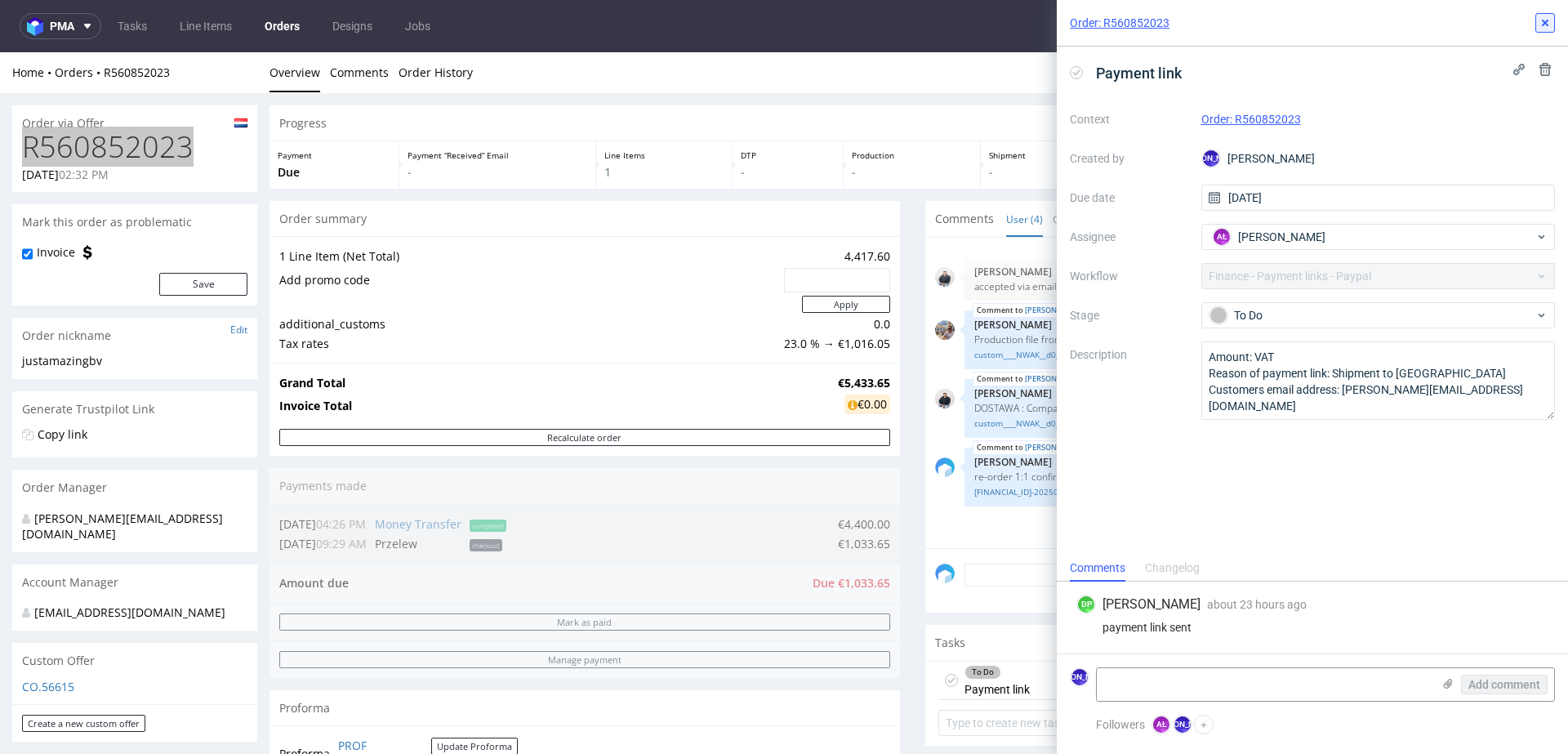
click at [1551, 13] on button at bounding box center [1545, 23] width 20 height 20
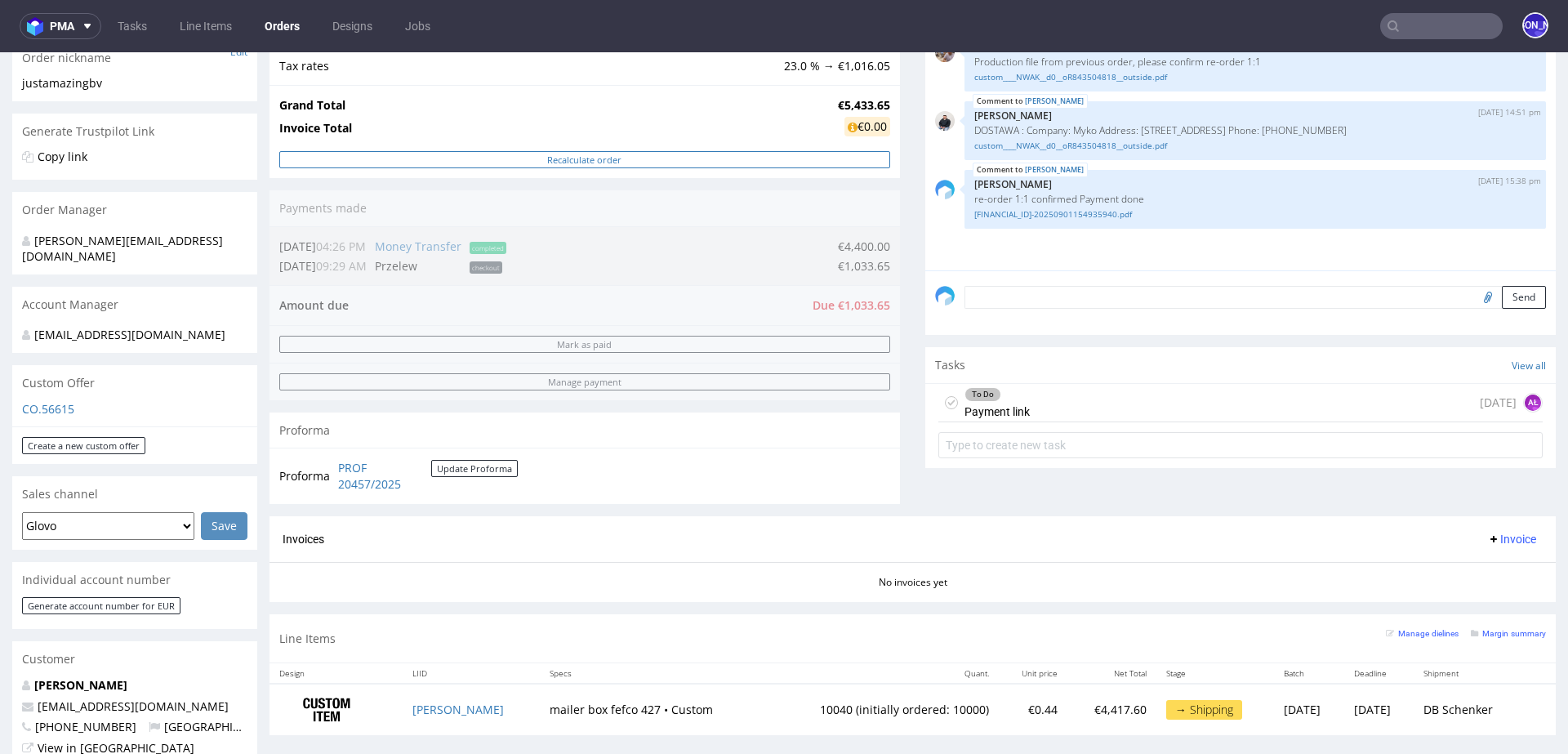
scroll to position [281, 0]
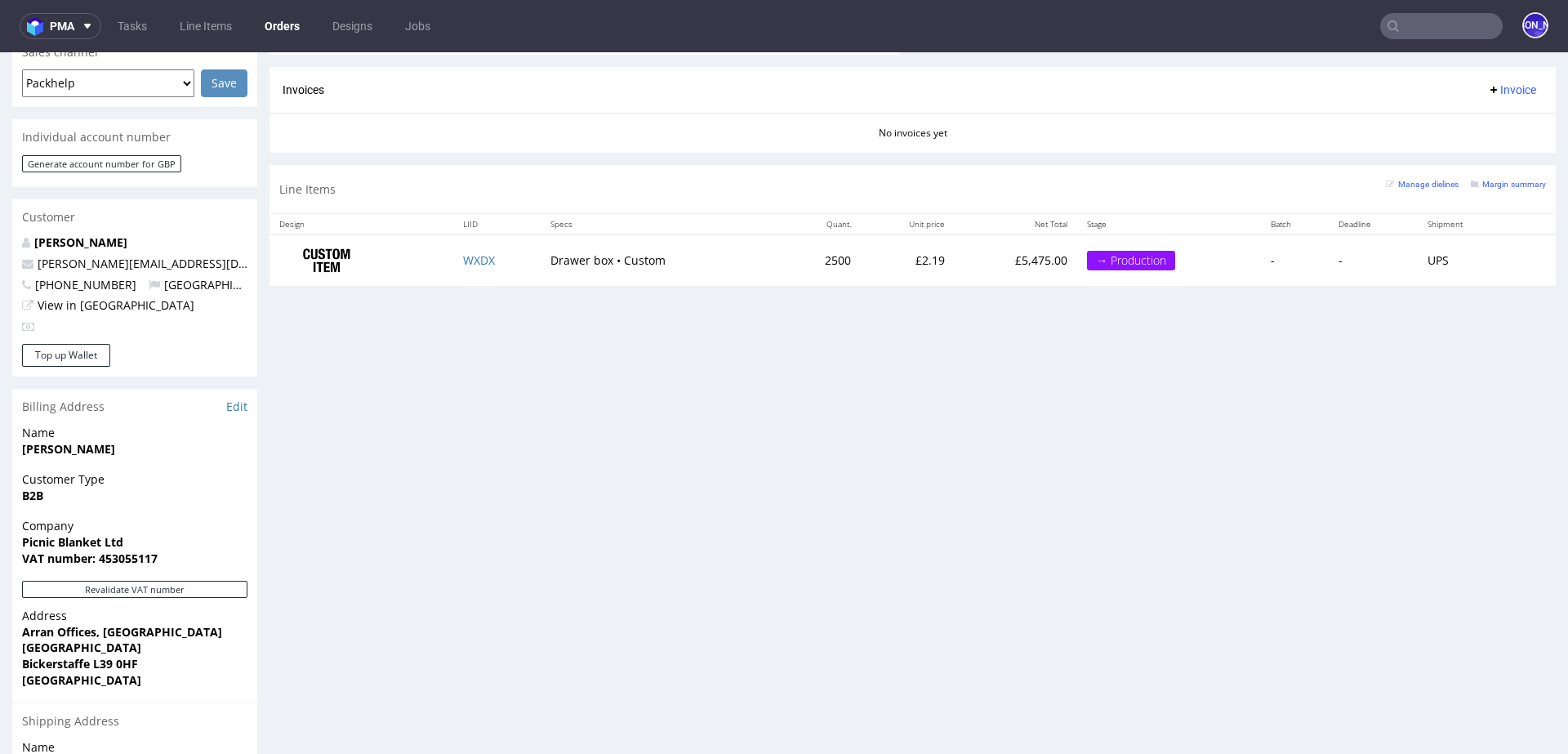
scroll to position [702, 0]
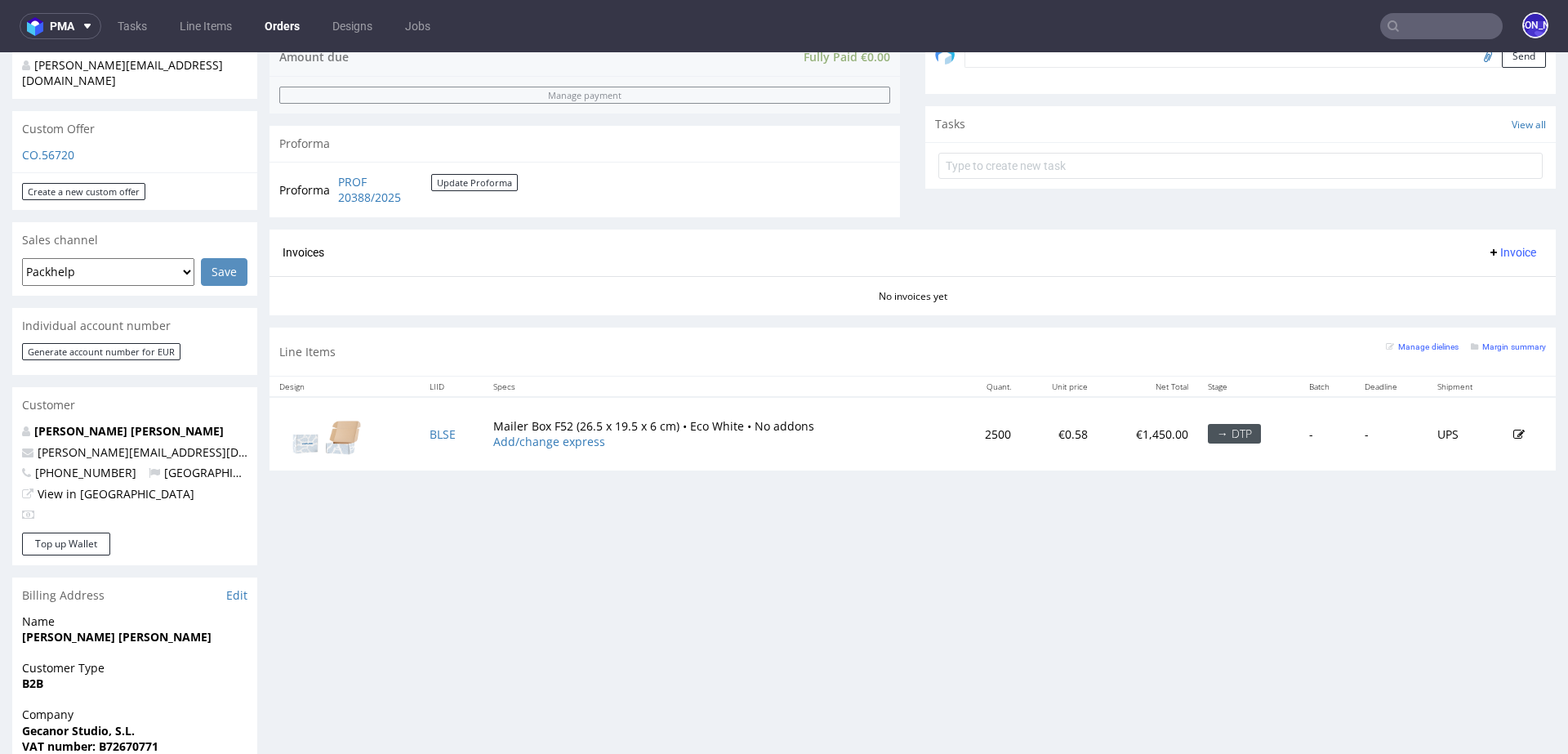
scroll to position [500, 0]
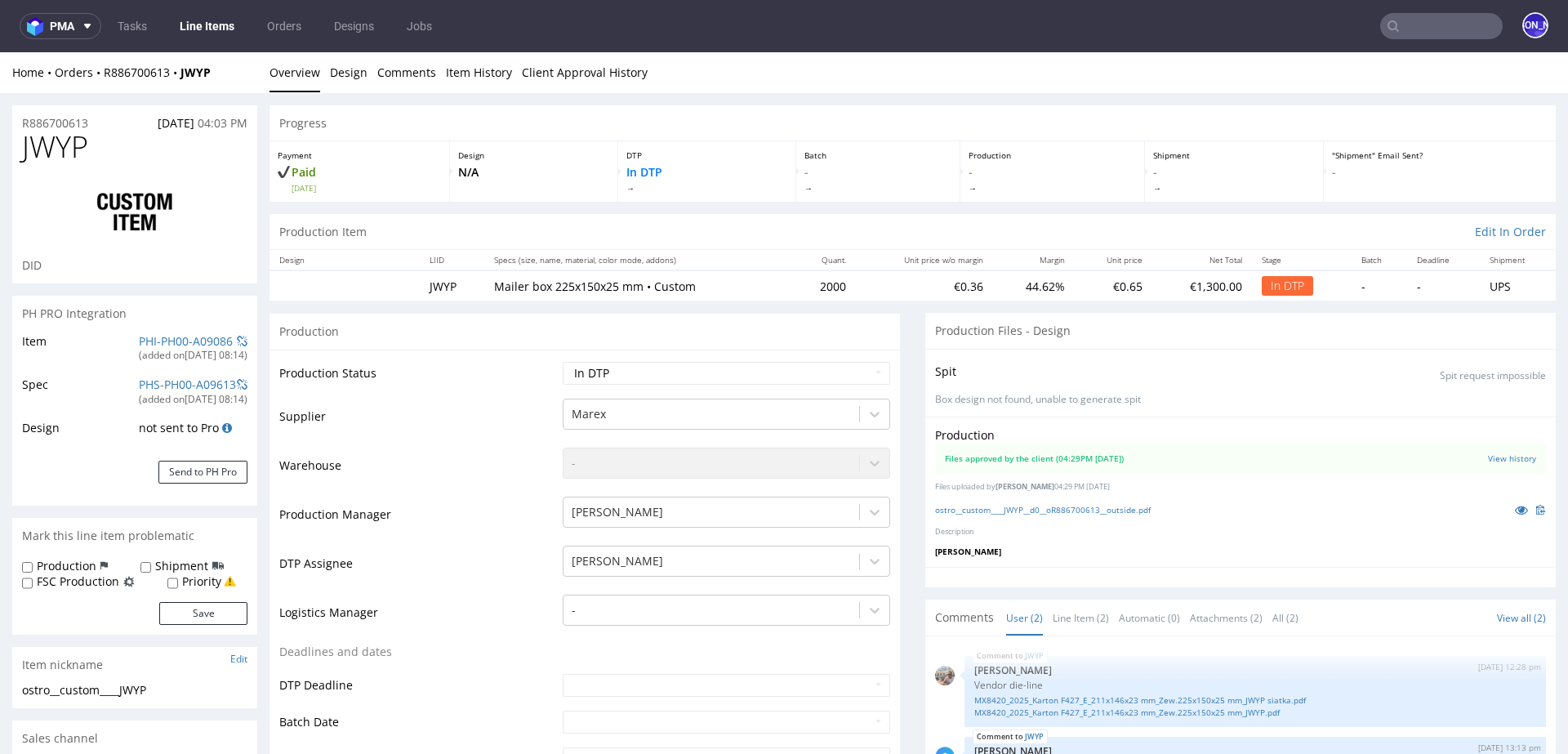
scroll to position [30, 0]
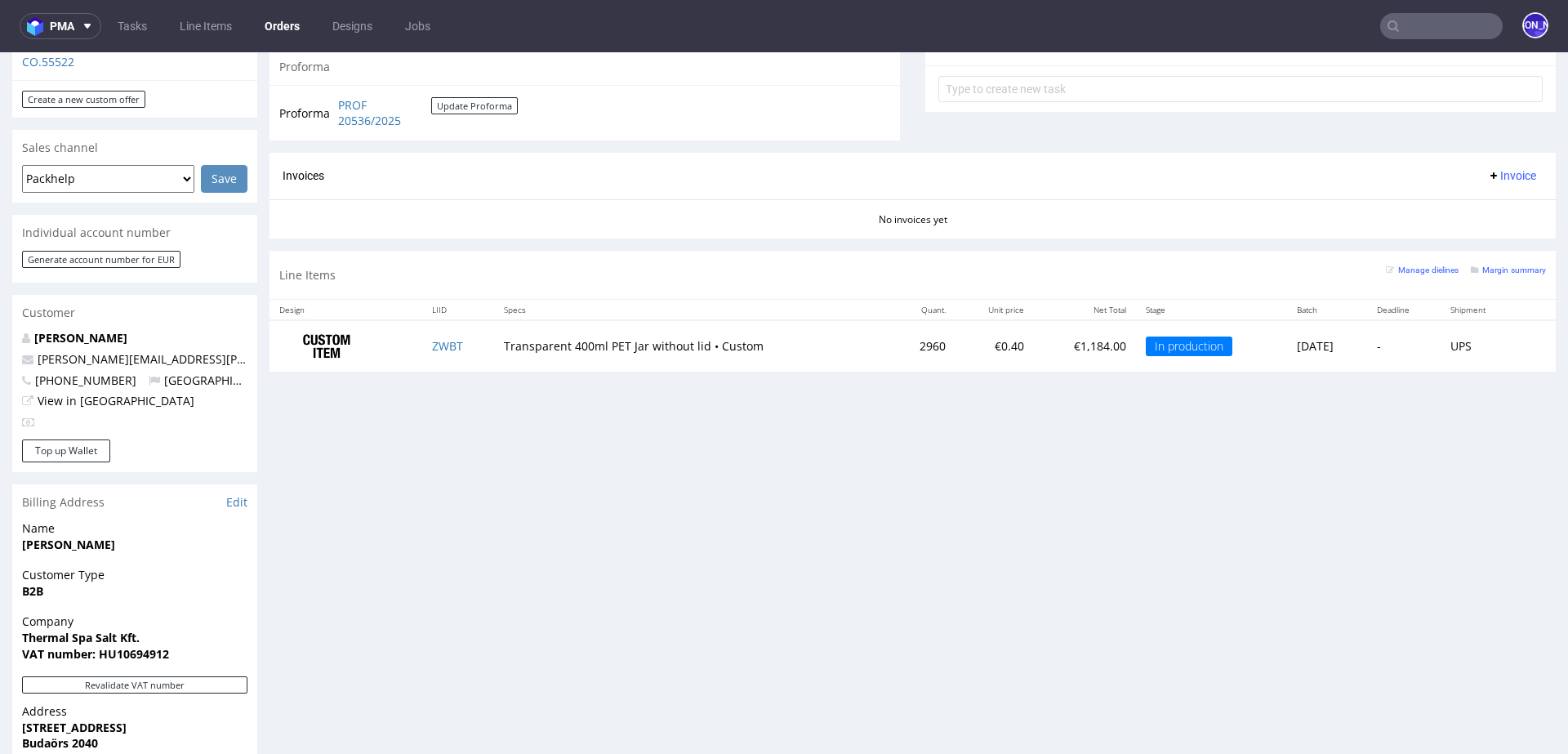
scroll to position [616, 0]
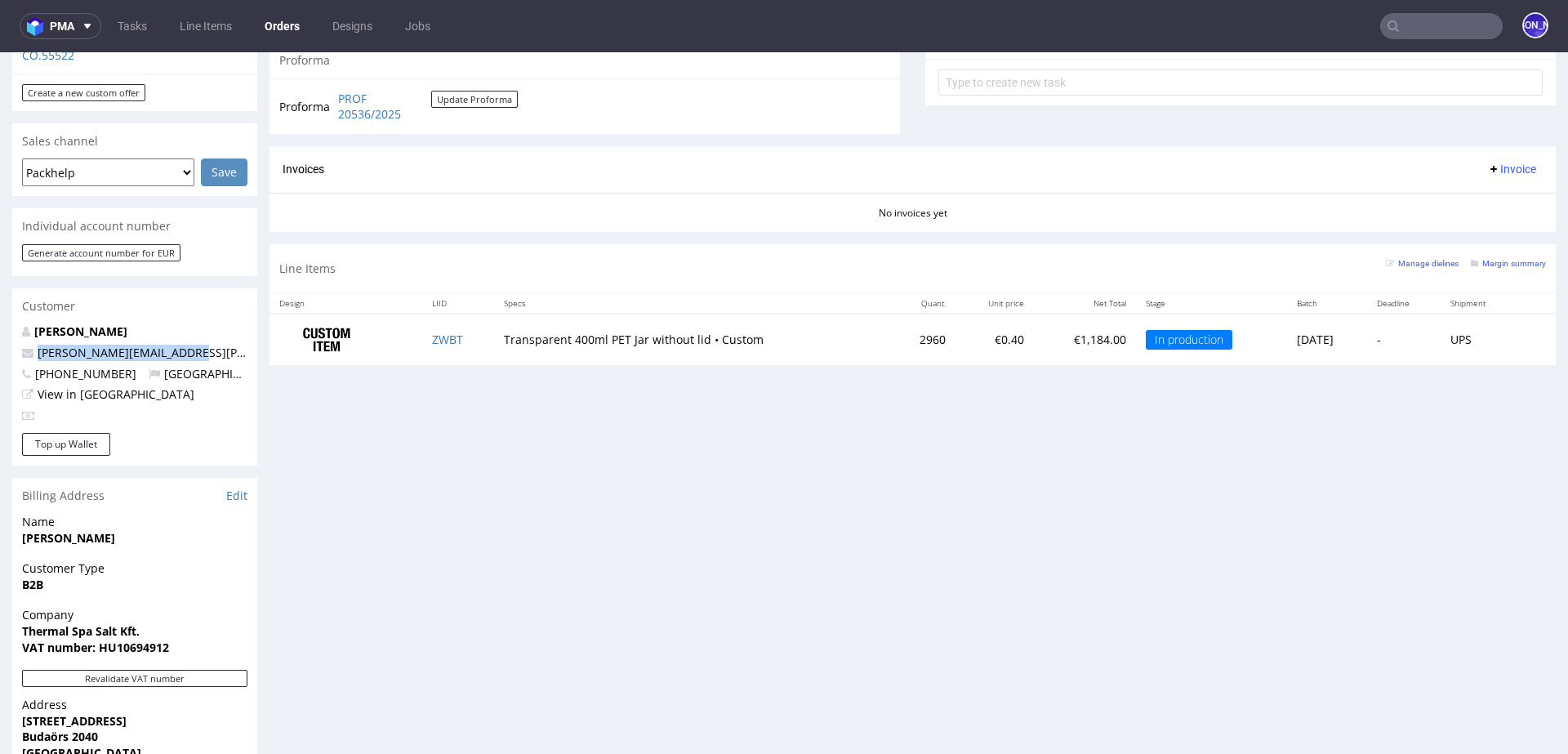
drag, startPoint x: 192, startPoint y: 336, endPoint x: 34, endPoint y: 339, distance: 158.0
click at [34, 345] on p "[PERSON_NAME][EMAIL_ADDRESS][PERSON_NAME][PERSON_NAME][DOMAIN_NAME]" at bounding box center [135, 353] width 225 height 16
copy link "[PERSON_NAME][EMAIL_ADDRESS][PERSON_NAME][PERSON_NAME][DOMAIN_NAME]"
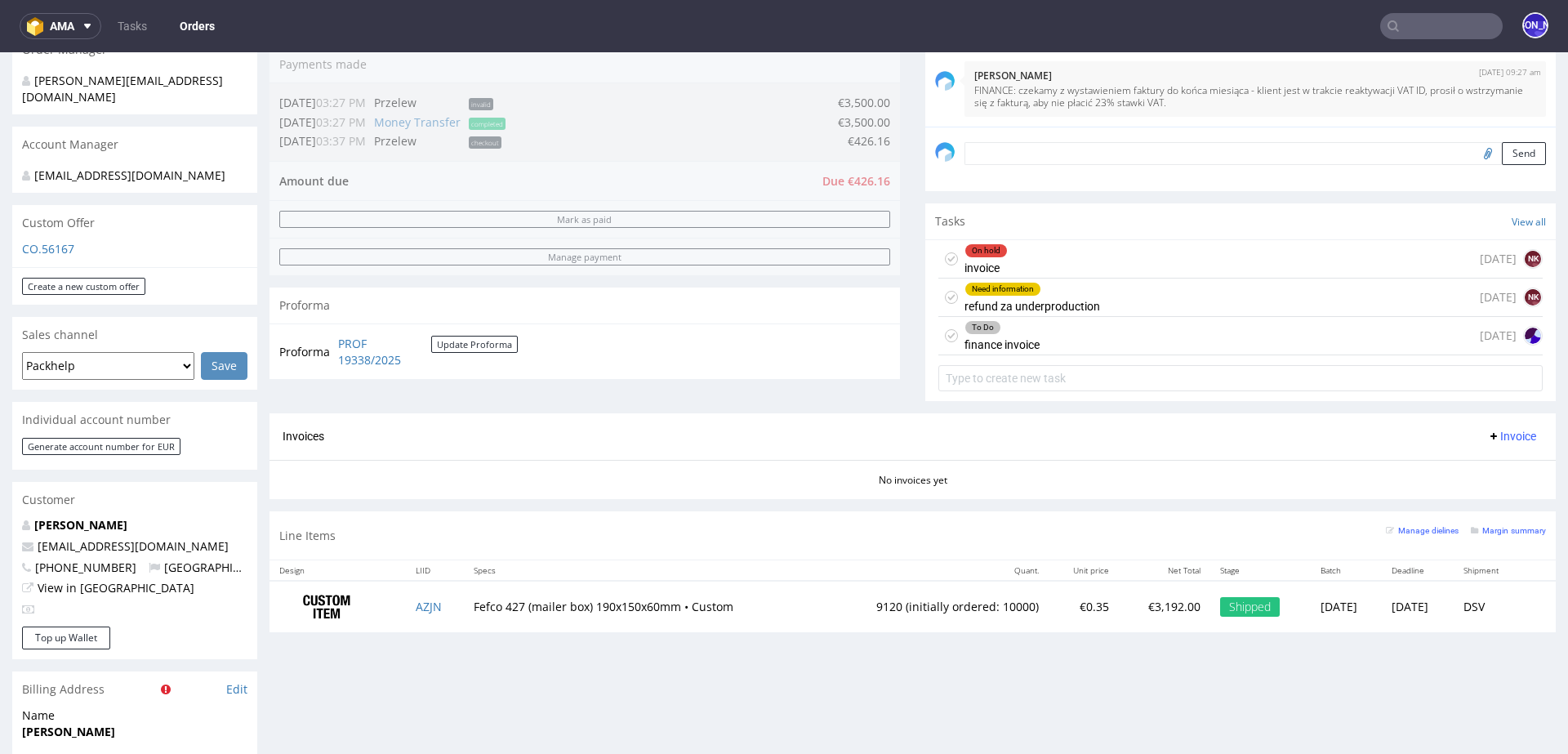
scroll to position [481, 0]
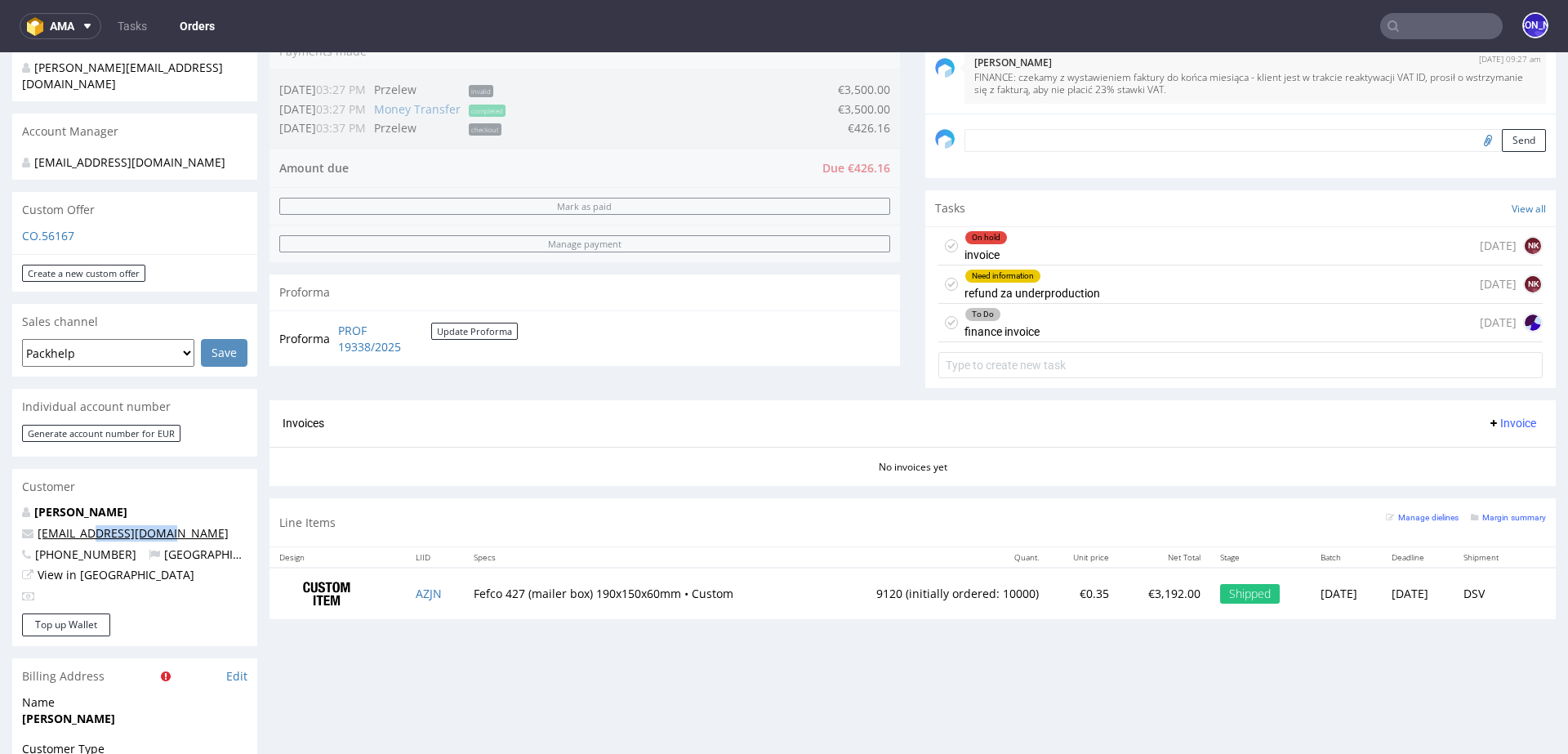
drag, startPoint x: 166, startPoint y: 536, endPoint x: 93, endPoint y: 533, distance: 73.1
click at [93, 533] on p "[EMAIL_ADDRESS][DOMAIN_NAME]" at bounding box center [135, 533] width 225 height 16
